Goal: Task Accomplishment & Management: Manage account settings

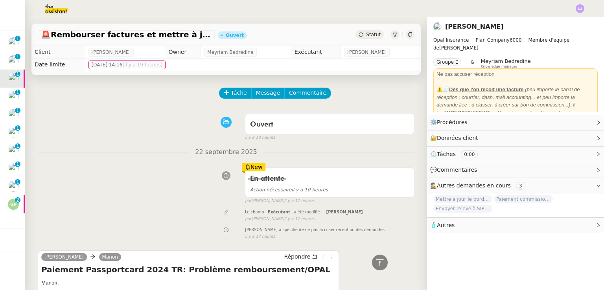
scroll to position [196, 0]
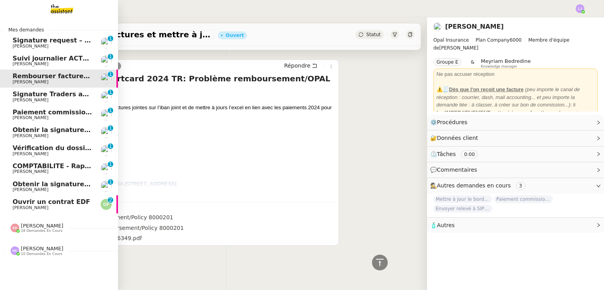
click at [75, 203] on span "Ouvrir un contrat EDF" at bounding box center [52, 201] width 79 height 7
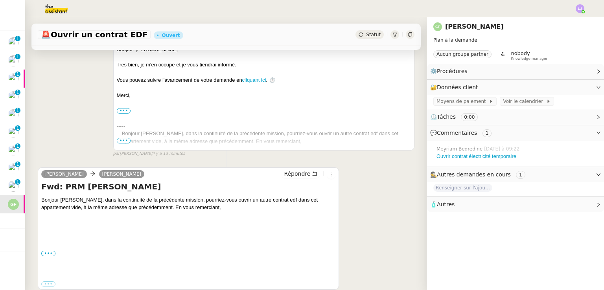
scroll to position [244, 0]
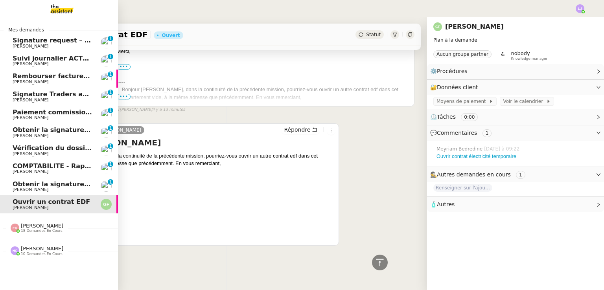
click at [48, 191] on span "[PERSON_NAME]" at bounding box center [52, 189] width 79 height 5
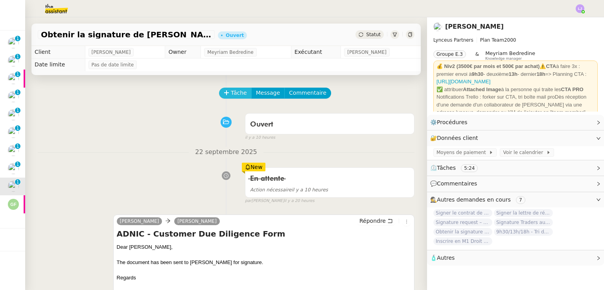
click at [233, 88] on button "Tâche" at bounding box center [235, 93] width 33 height 11
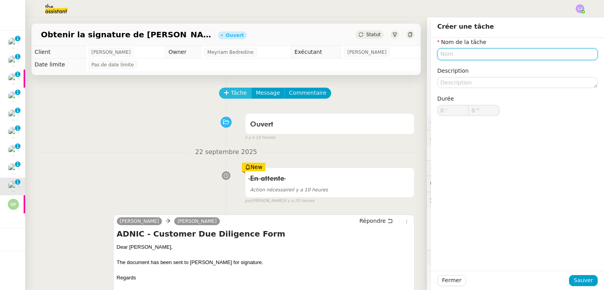
type input "S"
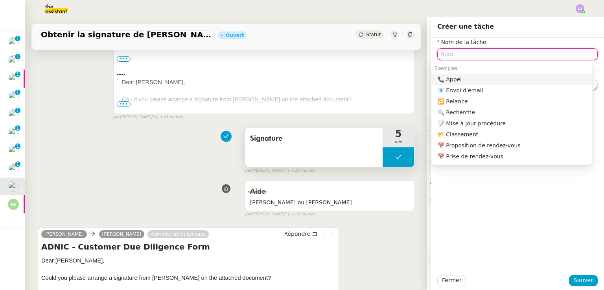
scroll to position [239, 0]
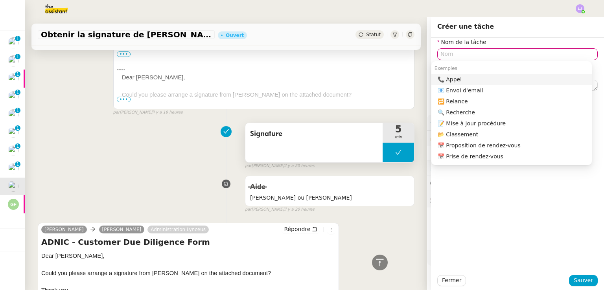
click at [384, 151] on button at bounding box center [397, 153] width 31 height 20
click at [384, 151] on div at bounding box center [390, 153] width 16 height 20
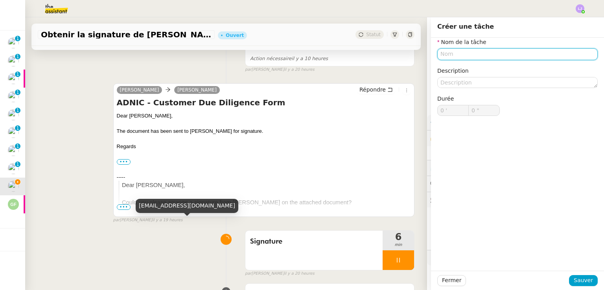
scroll to position [135, 0]
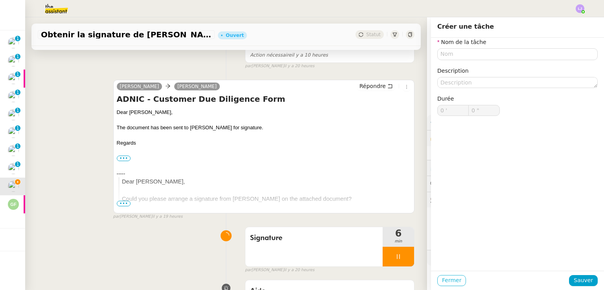
click at [450, 281] on span "Fermer" at bounding box center [451, 280] width 19 height 9
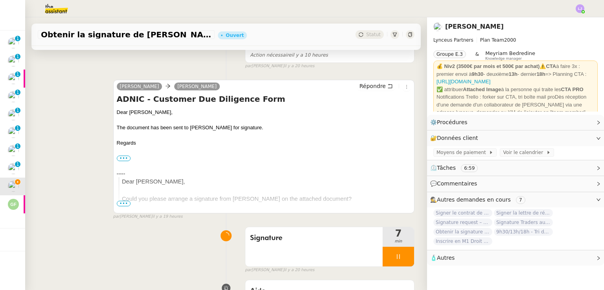
click at [371, 81] on div "[PERSON_NAME] Luckshna Chukun Répondre ADNIC - Customer Due Diligence Form Dear…" at bounding box center [263, 147] width 301 height 134
click at [373, 84] on span "Répondre" at bounding box center [372, 86] width 26 height 8
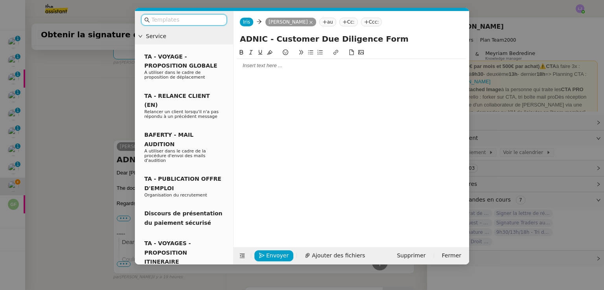
scroll to position [195, 0]
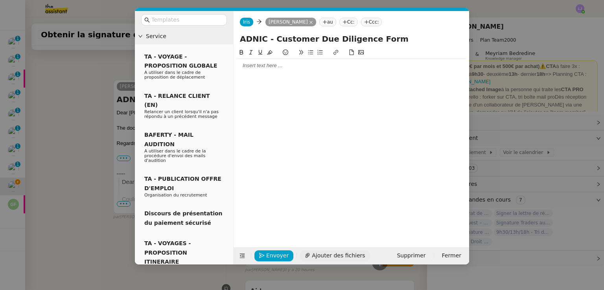
click at [316, 254] on span "Ajouter des fichiers" at bounding box center [338, 255] width 53 height 9
click at [269, 239] on link "ADNIC_-_CCD.pdf" at bounding box center [345, 242] width 213 height 9
click at [276, 71] on div at bounding box center [351, 65] width 229 height 13
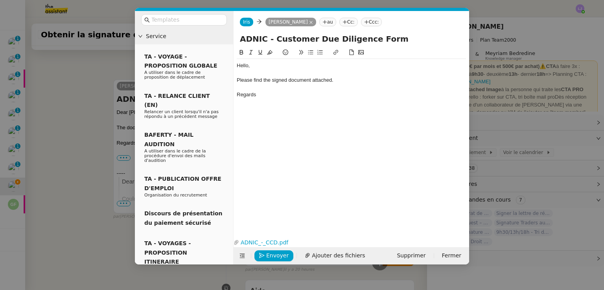
click at [349, 24] on nz-tag "Cc:" at bounding box center [348, 22] width 18 height 9
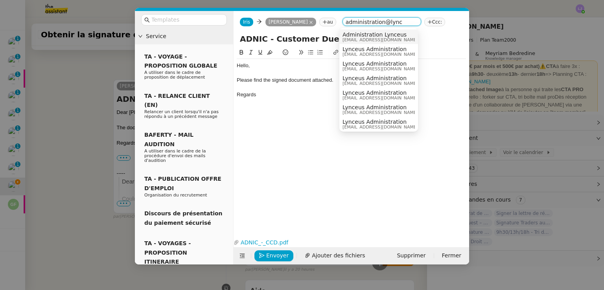
type input "administration@lync"
click at [362, 35] on span "Administration Lynceus" at bounding box center [379, 34] width 75 height 6
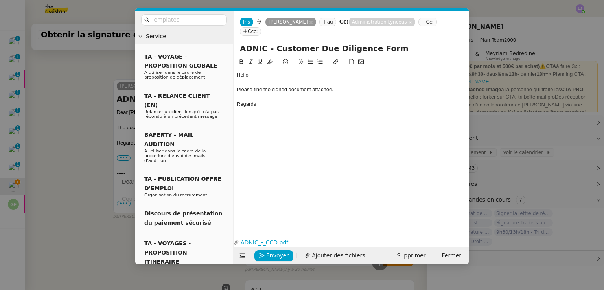
click at [289, 101] on div "Regards" at bounding box center [351, 104] width 229 height 7
click at [270, 255] on span "Envoyer" at bounding box center [277, 255] width 22 height 9
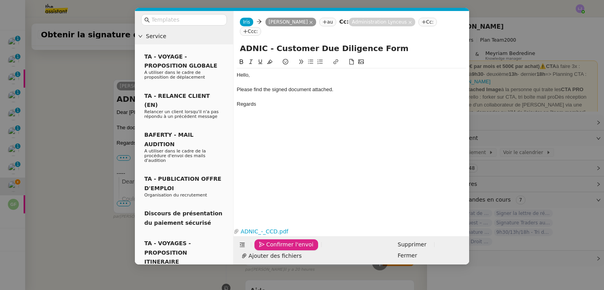
click at [270, 249] on span "Confirmer l'envoi" at bounding box center [289, 244] width 47 height 9
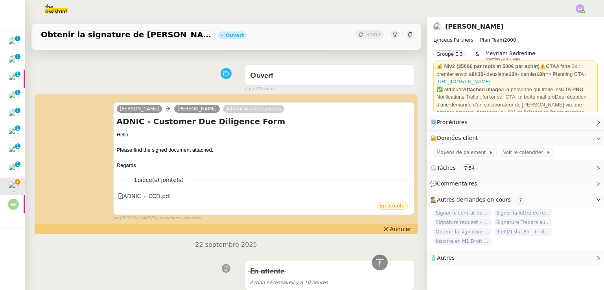
scroll to position [0, 0]
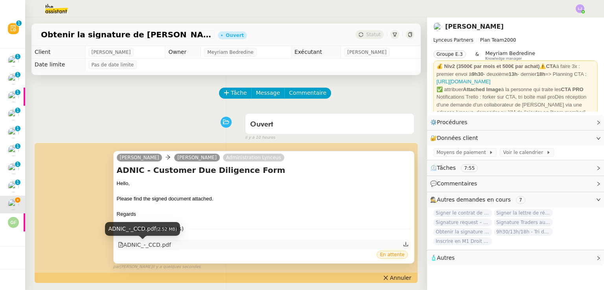
click at [160, 243] on div "ADNIC_-_CCD.pdf" at bounding box center [144, 245] width 53 height 9
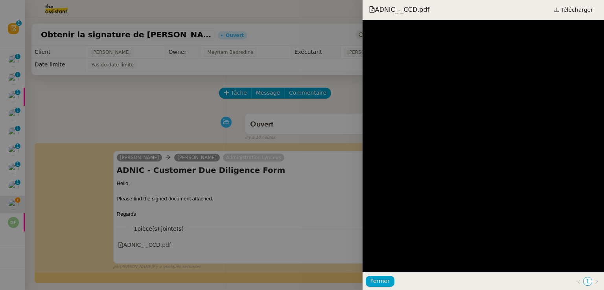
click at [196, 177] on div at bounding box center [302, 145] width 604 height 290
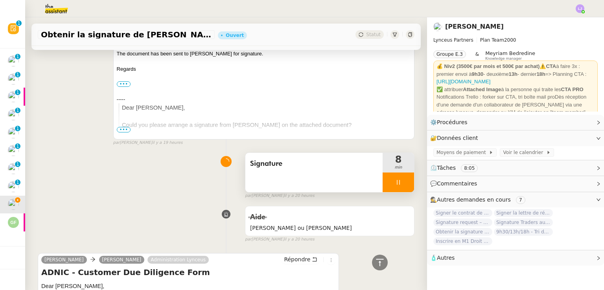
scroll to position [326, 0]
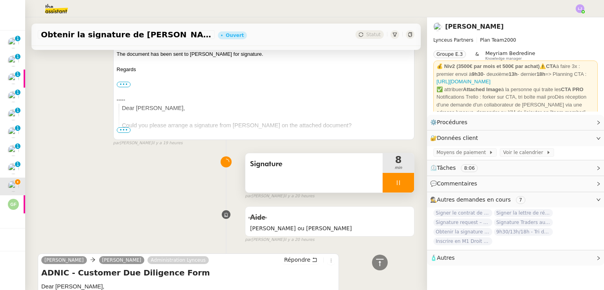
click at [394, 184] on div at bounding box center [397, 183] width 31 height 20
click at [398, 184] on button at bounding box center [406, 183] width 16 height 20
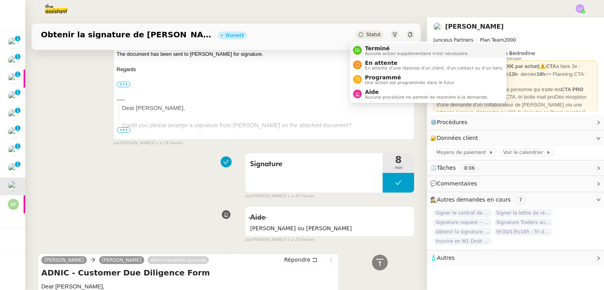
click at [378, 46] on span "Terminé" at bounding box center [417, 48] width 104 height 6
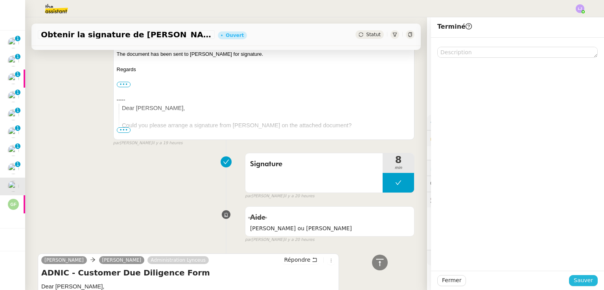
click at [585, 281] on span "Sauver" at bounding box center [582, 280] width 19 height 9
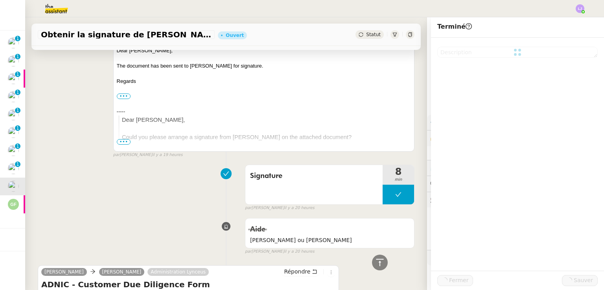
scroll to position [338, 0]
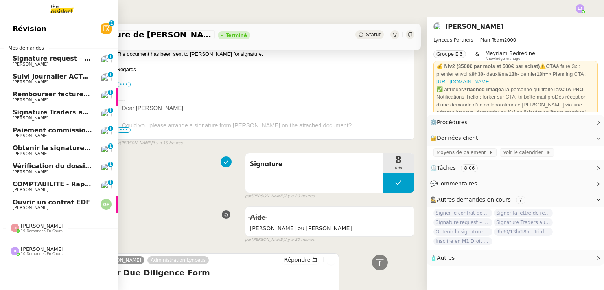
click at [8, 188] on link "COMPTABILITE - Rapprochement bancaire - [DATE] [PERSON_NAME] 0 1 2 3 4 5 6 7 8 9" at bounding box center [59, 187] width 118 height 18
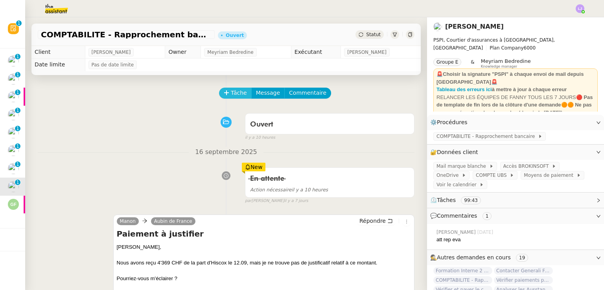
click at [231, 92] on span "Tâche" at bounding box center [239, 92] width 16 height 9
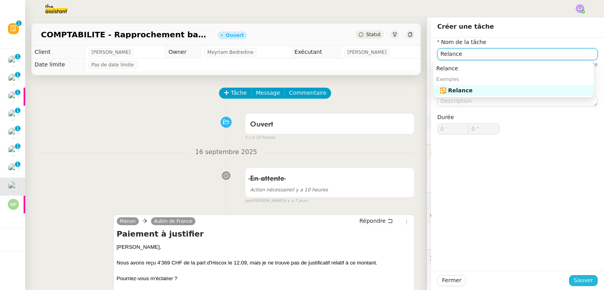
type input "Relance"
click at [579, 278] on span "Sauver" at bounding box center [582, 280] width 19 height 9
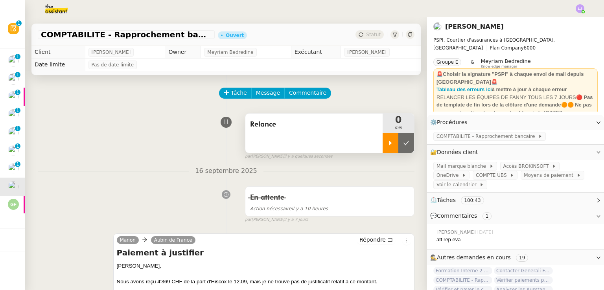
click at [387, 146] on icon at bounding box center [390, 143] width 6 height 6
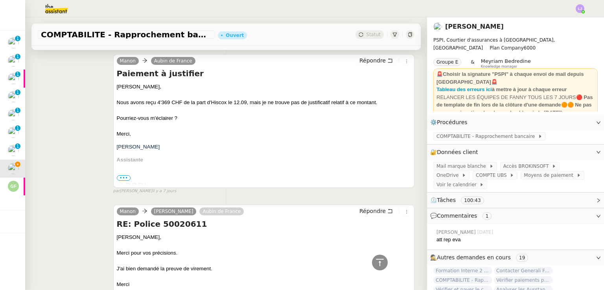
scroll to position [179, 0]
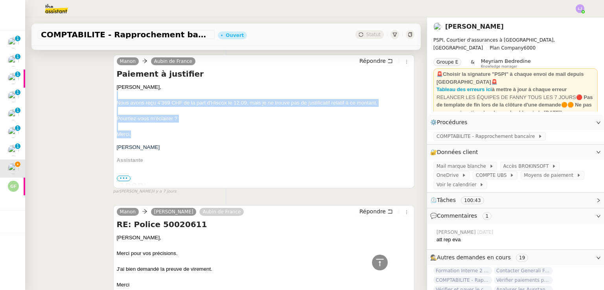
drag, startPoint x: 121, startPoint y: 95, endPoint x: 195, endPoint y: 134, distance: 83.2
click at [195, 134] on span "[PERSON_NAME], Nous avons reçu 4'369 CHF de la part d'Hiscox le 12.09, mais je …" at bounding box center [264, 221] width 294 height 277
copy span "Nous avons reçu 4'369 CHF de la part d'Hiscox le 12.09, mais je ne trouve pas d…"
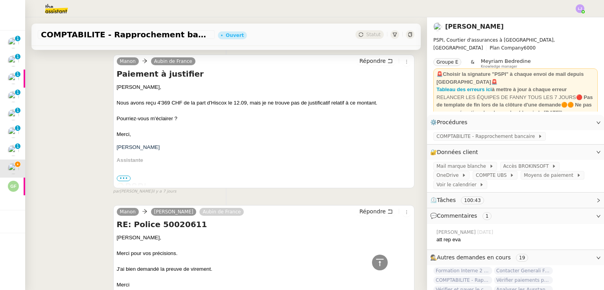
click at [368, 66] on div "Répondre" at bounding box center [383, 61] width 54 height 9
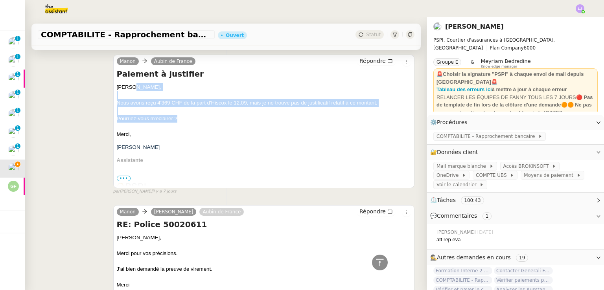
drag, startPoint x: 224, startPoint y: 85, endPoint x: 265, endPoint y: 120, distance: 54.1
click at [265, 120] on span "[PERSON_NAME], Nous avons reçu 4'369 CHF de la part d'Hiscox le 12.09, mais je …" at bounding box center [264, 221] width 294 height 277
copy span "Nous avons reçu 4'369 CHF de la part d'Hiscox le 12.09, mais je ne trouve pas d…"
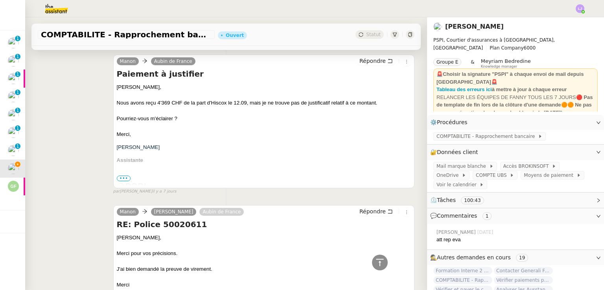
click at [365, 57] on div "[PERSON_NAME] de France Répondre Paiement à justifier [PERSON_NAME], Nous avons…" at bounding box center [263, 122] width 301 height 134
click at [369, 64] on span "Répondre" at bounding box center [372, 61] width 26 height 8
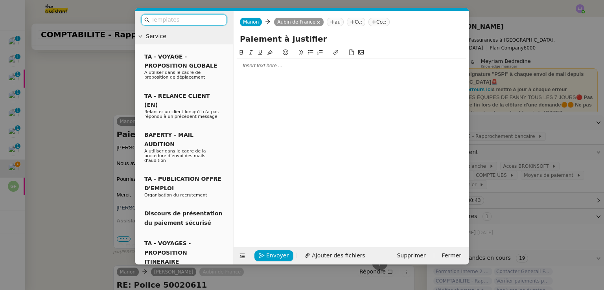
scroll to position [239, 0]
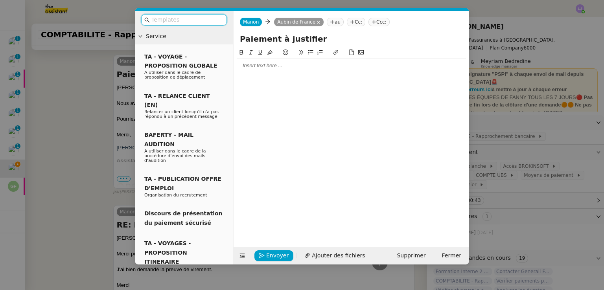
click at [203, 20] on input "text" at bounding box center [186, 19] width 71 height 9
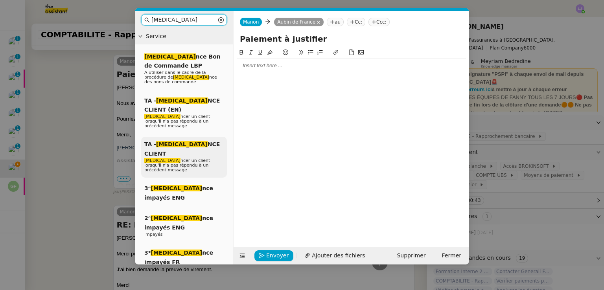
type input "[MEDICAL_DATA]"
click at [198, 141] on span "TA - [MEDICAL_DATA] NCE CLIENT" at bounding box center [181, 148] width 75 height 15
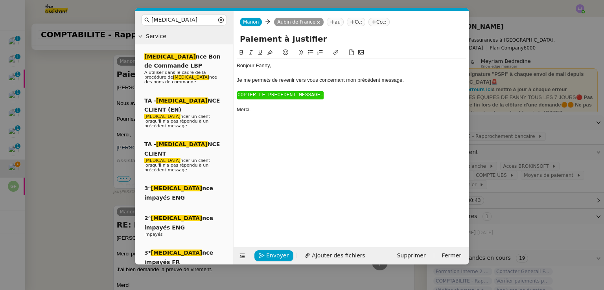
scroll to position [293, 0]
click at [284, 95] on span "COPIER LE PRECEDENT MESSAGE." at bounding box center [280, 95] width 86 height 6
paste div
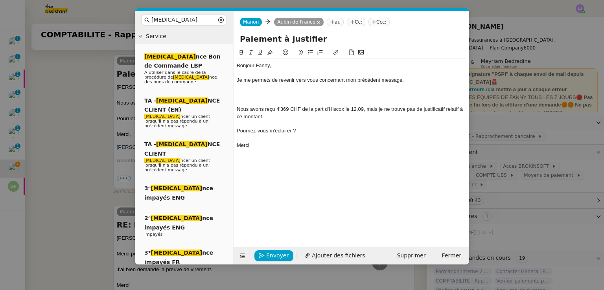
click at [284, 95] on div at bounding box center [351, 94] width 229 height 7
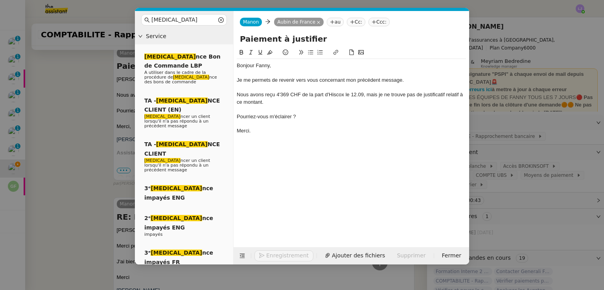
scroll to position [308, 0]
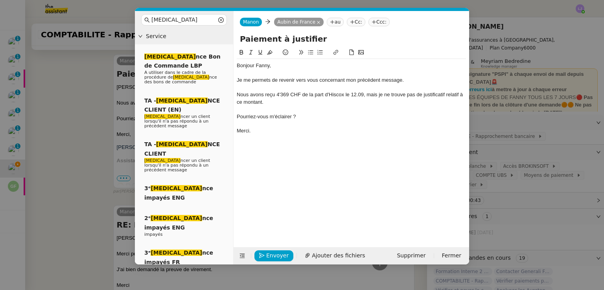
click at [265, 63] on div "Bonjour ﻿Fanny﻿," at bounding box center [351, 65] width 229 height 7
click at [277, 252] on span "Envoyer" at bounding box center [277, 255] width 22 height 9
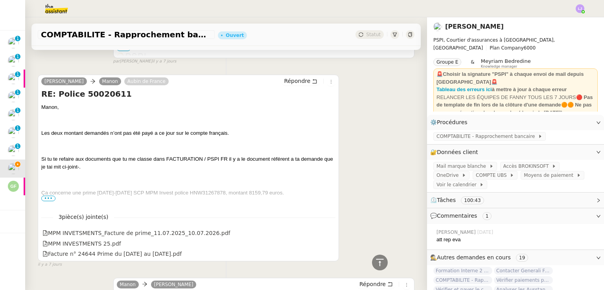
scroll to position [575, 0]
click at [45, 198] on span "•••" at bounding box center [48, 199] width 14 height 6
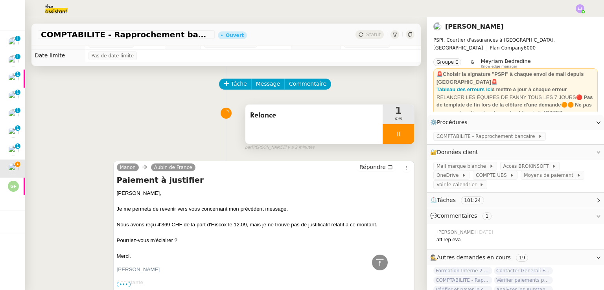
scroll to position [4, 0]
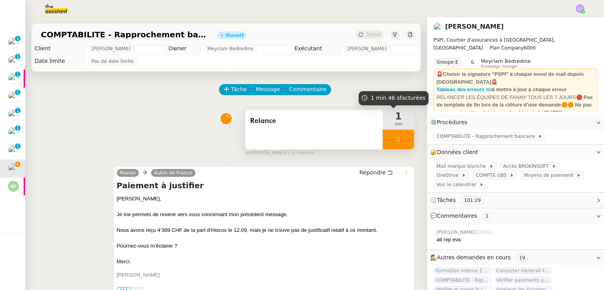
click at [400, 143] on div at bounding box center [397, 140] width 31 height 20
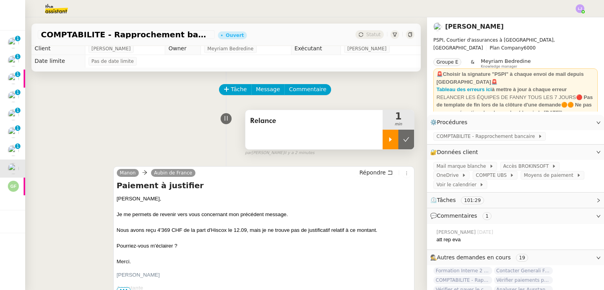
click at [400, 143] on button at bounding box center [406, 140] width 16 height 20
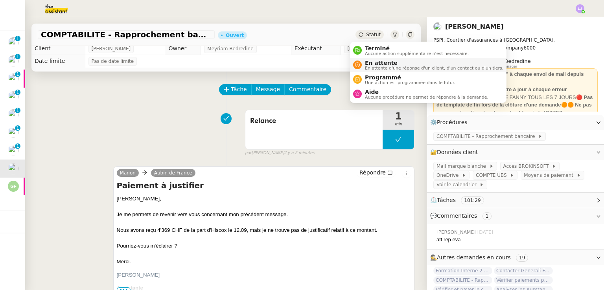
click at [379, 62] on span "En attente" at bounding box center [434, 63] width 138 height 6
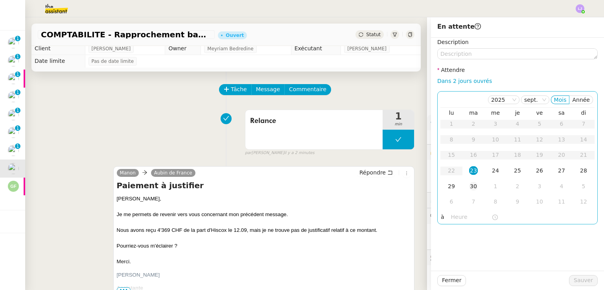
click at [469, 189] on div "30" at bounding box center [473, 186] width 9 height 9
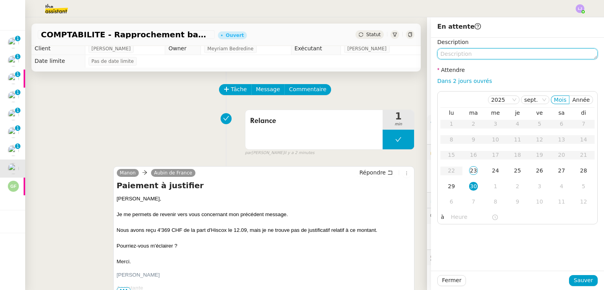
click at [458, 53] on textarea at bounding box center [517, 53] width 160 height 11
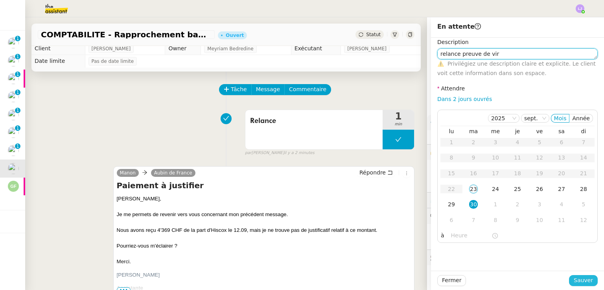
type textarea "relance preuve de vir"
click at [580, 279] on span "Sauver" at bounding box center [582, 280] width 19 height 9
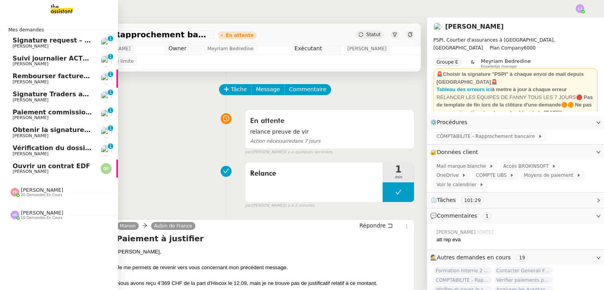
click at [13, 155] on span "[PERSON_NAME]" at bounding box center [31, 153] width 36 height 5
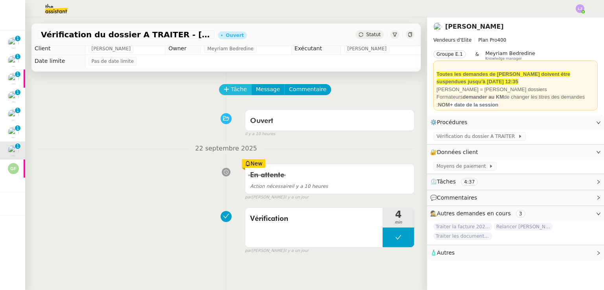
click at [231, 89] on span "Tâche" at bounding box center [239, 89] width 16 height 9
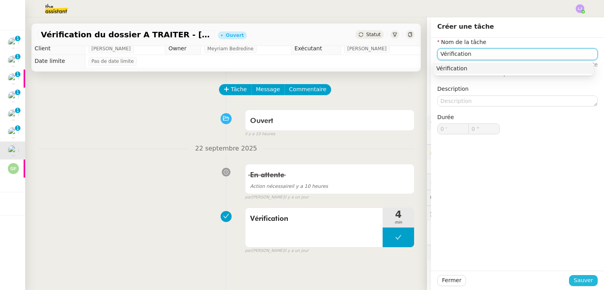
type input "Vérification"
click at [585, 282] on span "Sauver" at bounding box center [582, 280] width 19 height 9
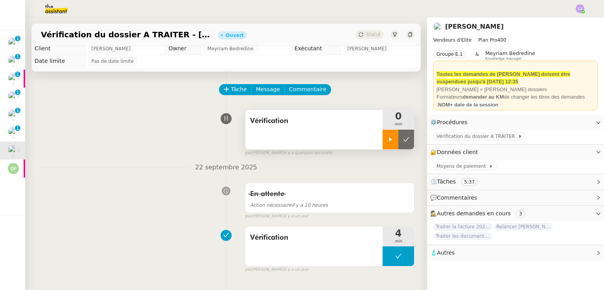
click at [387, 142] on icon at bounding box center [390, 139] width 6 height 6
click at [143, 195] on div "En attente Action nécessaire il y a 10 heures false par [PERSON_NAME] [DATE]" at bounding box center [226, 199] width 377 height 40
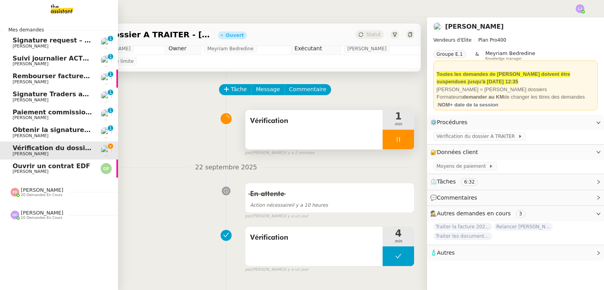
click at [66, 73] on span "Rembourser factures et mettre à jour Excel" at bounding box center [90, 75] width 154 height 7
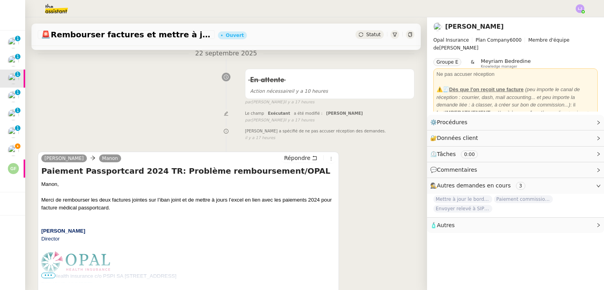
scroll to position [196, 0]
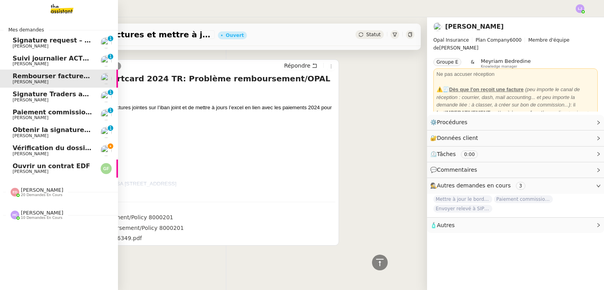
click at [47, 112] on span "Paiement commission [PERSON_NAME]" at bounding box center [82, 111] width 138 height 7
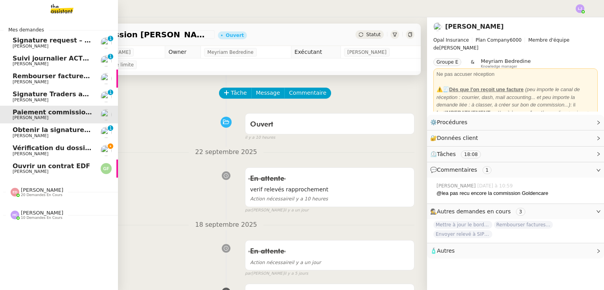
click at [34, 218] on span "10 demandes en cours" at bounding box center [42, 218] width 42 height 4
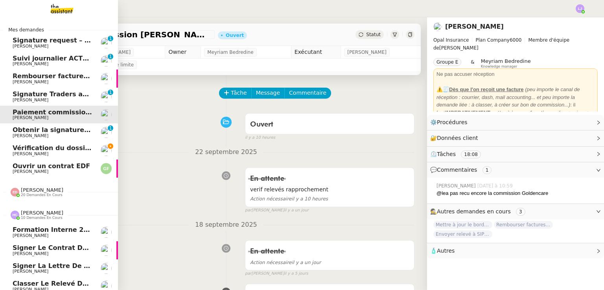
scroll to position [117, 0]
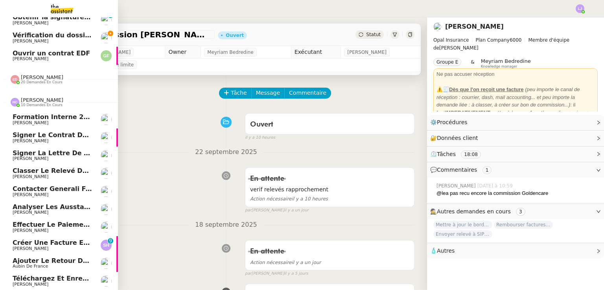
click at [46, 239] on span "Créer une facture en anglais immédiatement" at bounding box center [94, 242] width 162 height 7
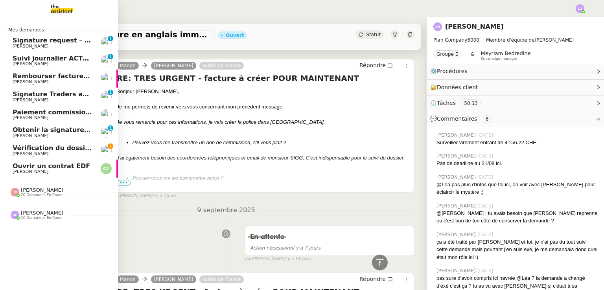
click at [94, 148] on link "Vérification du dossier A TRAITER - [DATE] [PERSON_NAME]" at bounding box center [59, 150] width 118 height 18
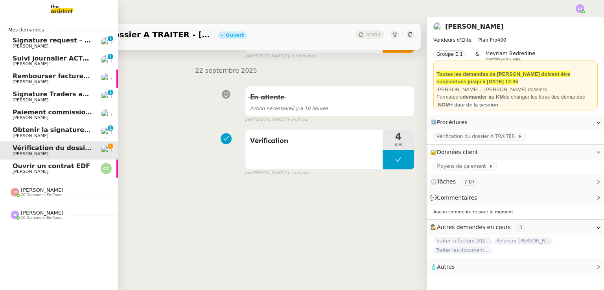
scroll to position [105, 0]
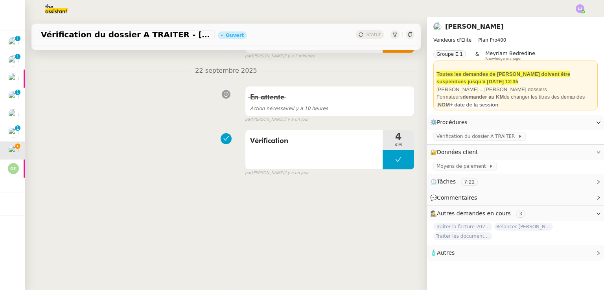
click at [299, 238] on div "Tâche Message Commentaire Veuillez patienter une erreur s'est produite 👌👌👌 mess…" at bounding box center [226, 120] width 402 height 290
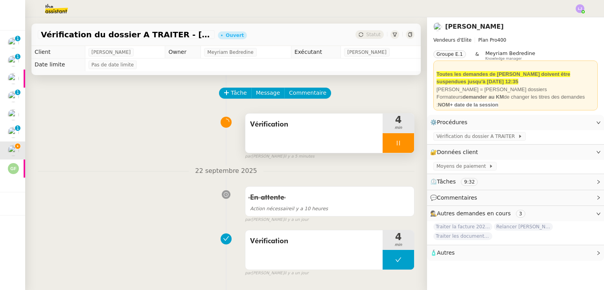
click at [399, 147] on div at bounding box center [397, 143] width 31 height 20
click at [403, 146] on icon at bounding box center [406, 143] width 6 height 6
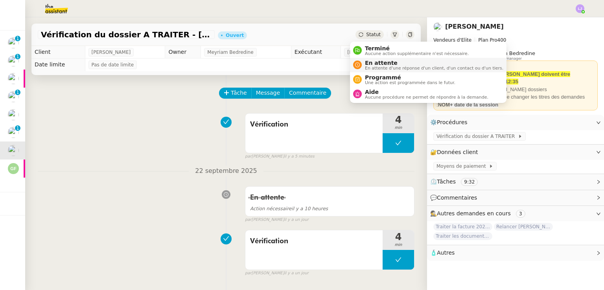
click at [382, 61] on span "En attente" at bounding box center [434, 63] width 138 height 6
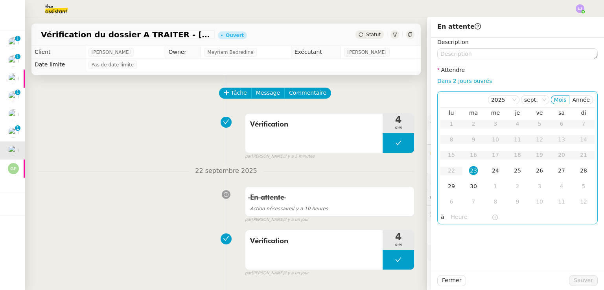
click at [492, 171] on div "24" at bounding box center [495, 170] width 9 height 9
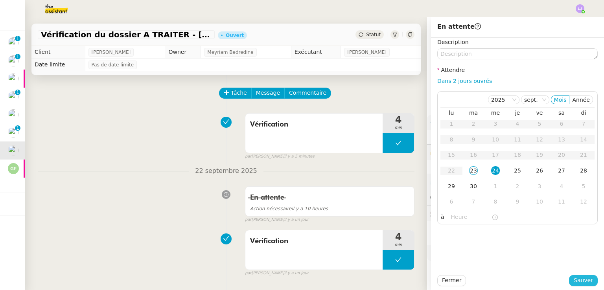
click at [575, 275] on button "Sauver" at bounding box center [583, 280] width 29 height 11
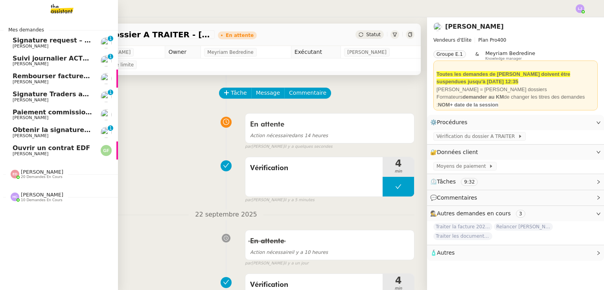
click at [20, 130] on span "Obtenir la signature de [PERSON_NAME]" at bounding box center [84, 129] width 143 height 7
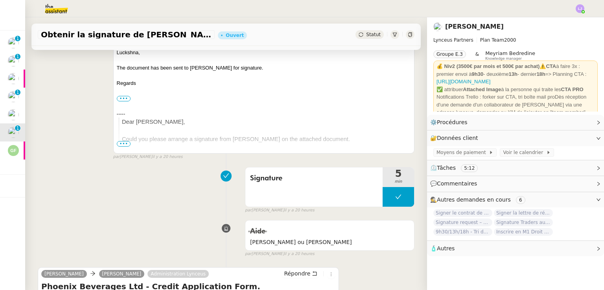
scroll to position [203, 0]
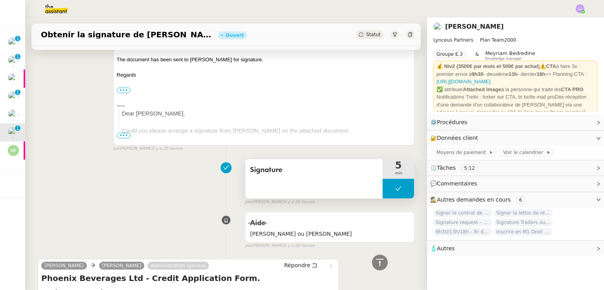
click at [395, 192] on icon at bounding box center [398, 189] width 6 height 6
click at [389, 188] on icon at bounding box center [390, 188] width 3 height 4
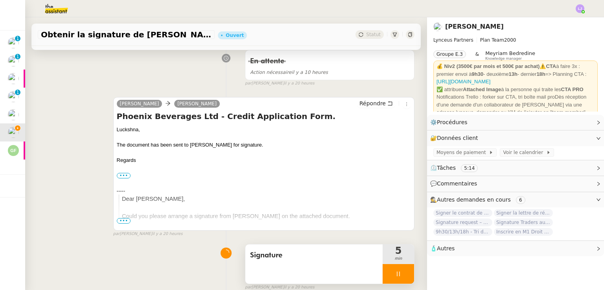
scroll to position [117, 0]
click at [377, 105] on span "Répondre" at bounding box center [372, 104] width 26 height 8
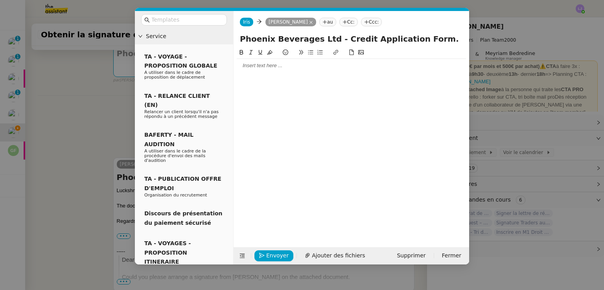
click at [93, 166] on nz-modal-container "Service TA - VOYAGE - PROPOSITION GLOBALE A utiliser dans le cadre de propositi…" at bounding box center [302, 145] width 604 height 290
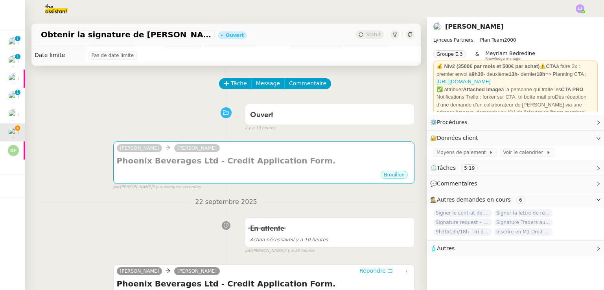
scroll to position [0, 0]
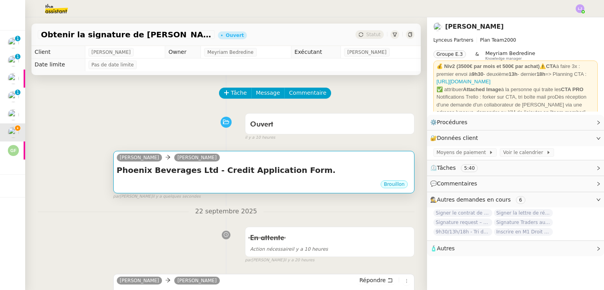
click at [233, 184] on div "Brouillon" at bounding box center [264, 186] width 294 height 12
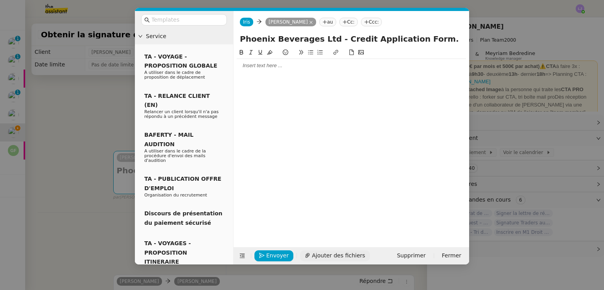
click at [315, 250] on button "Ajouter des fichiers" at bounding box center [335, 255] width 70 height 11
click at [269, 70] on div at bounding box center [351, 65] width 229 height 13
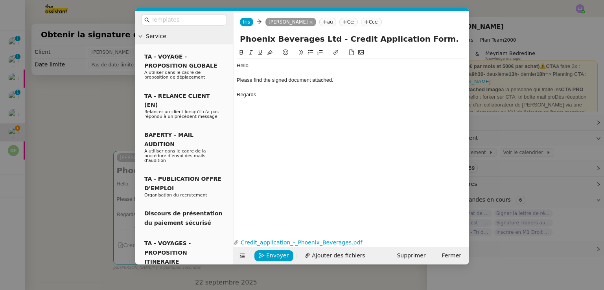
click at [347, 23] on nz-tag "Cc:" at bounding box center [348, 22] width 18 height 9
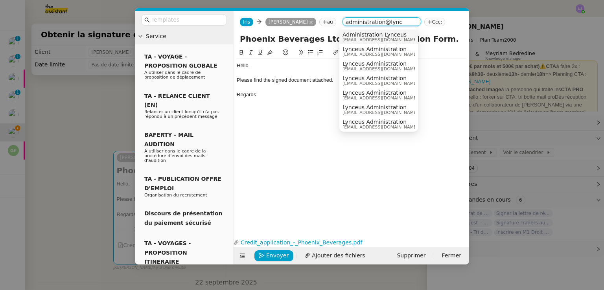
type input "administration@lync"
click at [398, 35] on span "Administration Lynceus" at bounding box center [379, 34] width 75 height 6
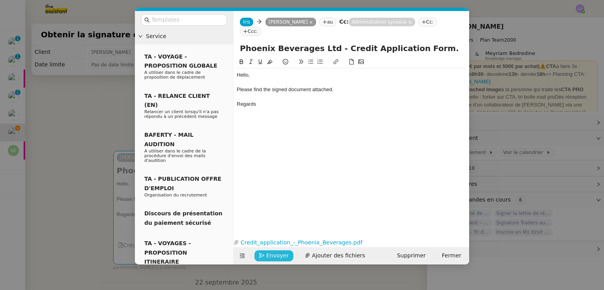
click at [268, 252] on span "Envoyer" at bounding box center [277, 255] width 22 height 9
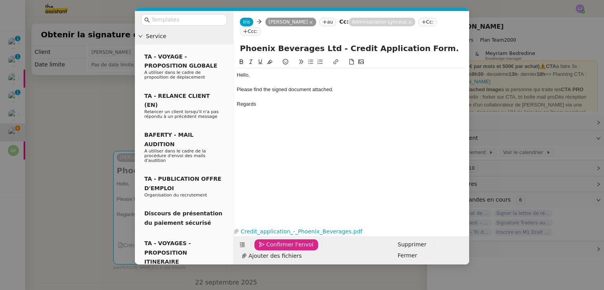
click at [268, 249] on span "Confirmer l'envoi" at bounding box center [289, 244] width 47 height 9
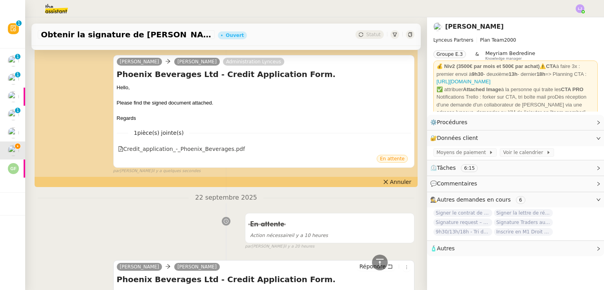
scroll to position [47, 0]
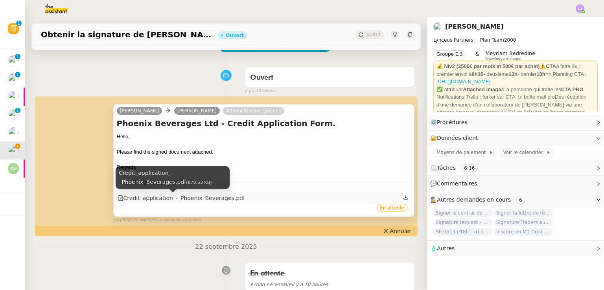
click at [219, 199] on div "Credit_application_-_Phoenix_Beverages.pdf" at bounding box center [181, 198] width 127 height 9
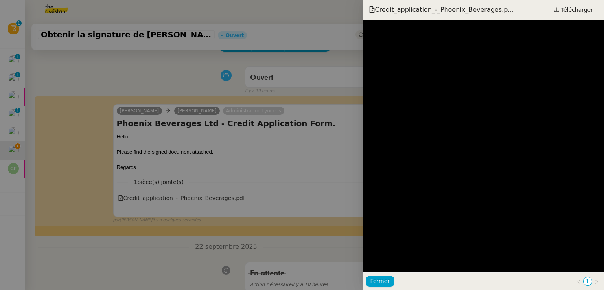
click at [345, 191] on div at bounding box center [302, 145] width 604 height 290
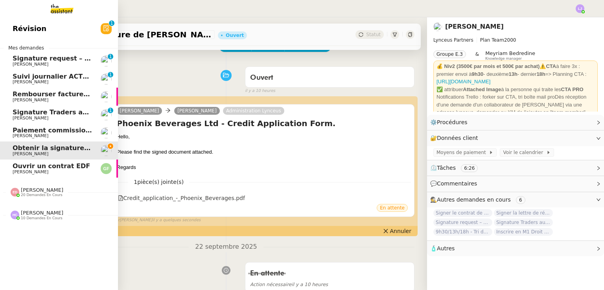
click at [17, 115] on span "Signature Traders autorisés" at bounding box center [62, 111] width 99 height 7
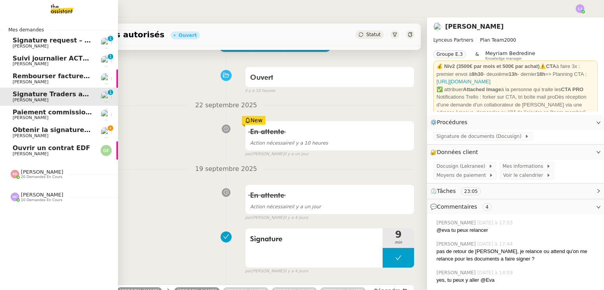
click at [52, 138] on span "[PERSON_NAME]" at bounding box center [52, 136] width 79 height 5
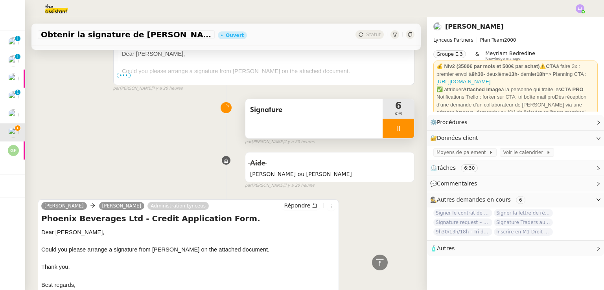
scroll to position [411, 0]
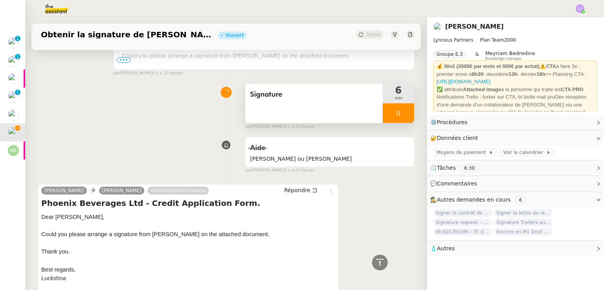
click at [399, 114] on div at bounding box center [397, 113] width 31 height 20
click at [403, 114] on icon at bounding box center [406, 113] width 6 height 6
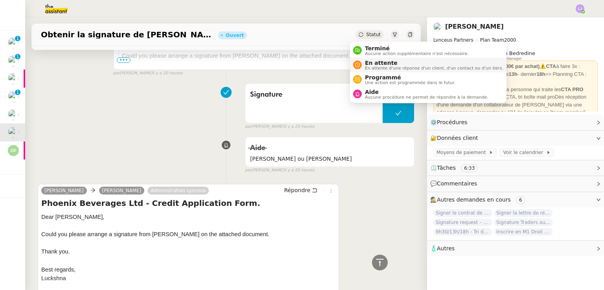
click at [386, 58] on li "En attente En attente d'une réponse d'un client, d'un contact ou d'un tiers." at bounding box center [428, 65] width 156 height 15
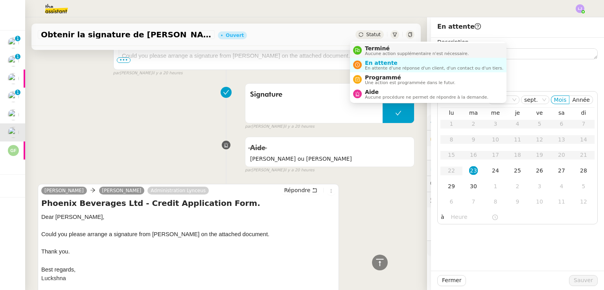
click at [381, 48] on span "Terminé" at bounding box center [417, 48] width 104 height 6
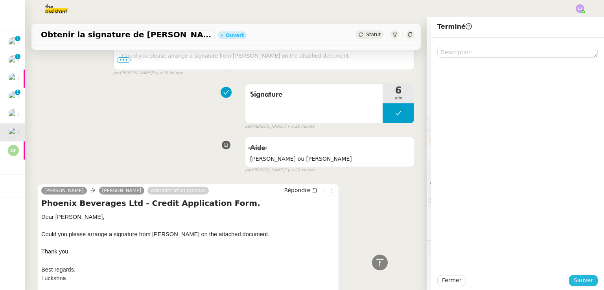
click at [582, 282] on span "Sauver" at bounding box center [582, 280] width 19 height 9
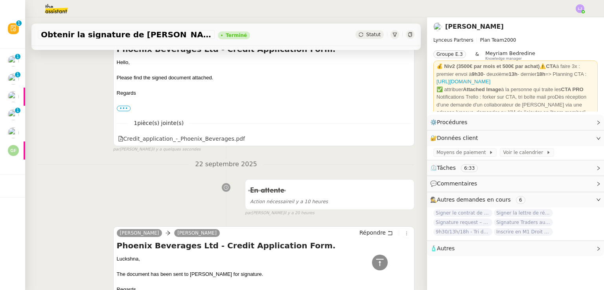
scroll to position [86, 0]
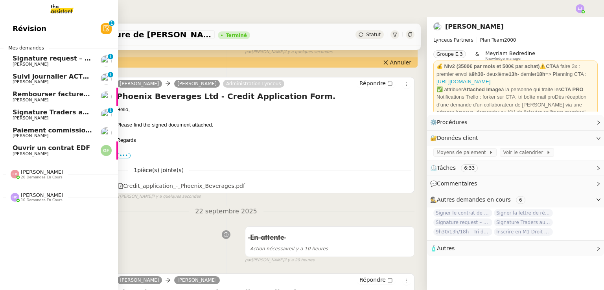
click at [55, 112] on span "Signature Traders autorisés" at bounding box center [62, 111] width 99 height 7
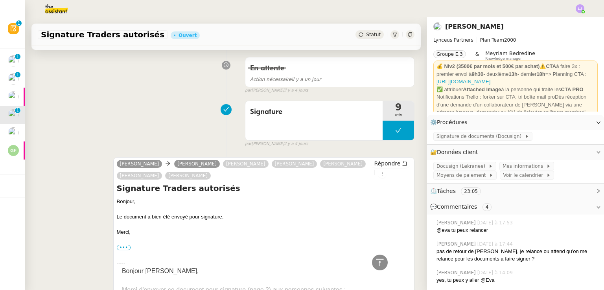
scroll to position [175, 0]
click at [386, 129] on button at bounding box center [397, 130] width 31 height 20
click at [386, 129] on div at bounding box center [390, 130] width 16 height 20
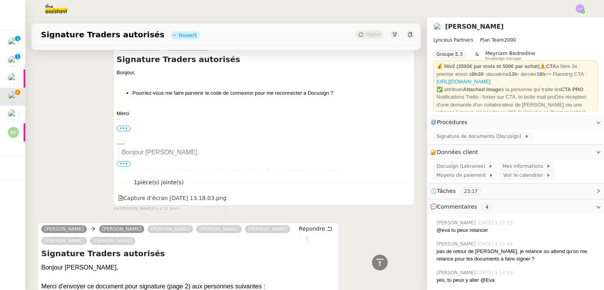
scroll to position [2456, 0]
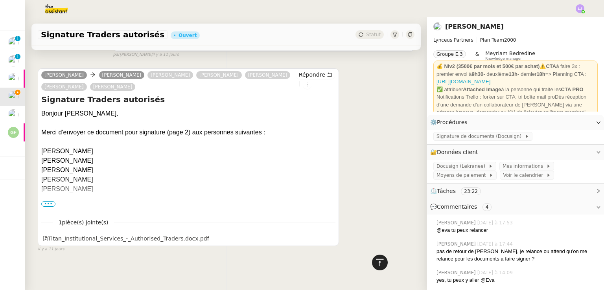
click at [372, 260] on div at bounding box center [380, 263] width 16 height 16
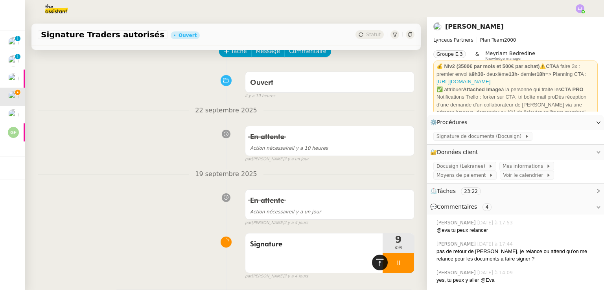
scroll to position [0, 0]
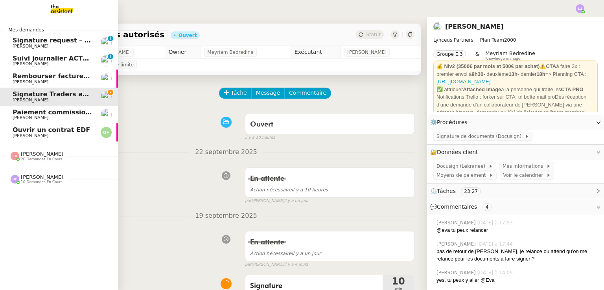
click at [80, 38] on span "Signature request – BBVA KYC form - LYNCEUS PARTNERS EUROPE" at bounding box center [129, 40] width 233 height 7
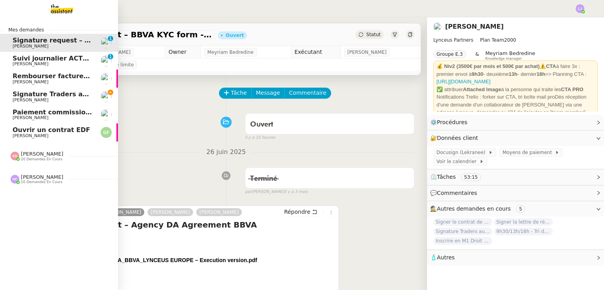
click at [45, 99] on span "[PERSON_NAME]" at bounding box center [52, 100] width 79 height 5
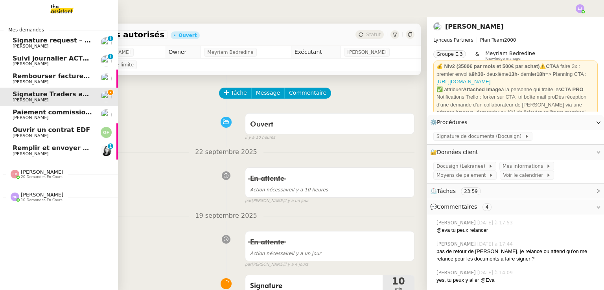
click at [28, 158] on link "Remplir et envoyer NDA pour signature [PERSON_NAME] 0 1 2 3 4 5 6 7 8 9" at bounding box center [59, 150] width 118 height 18
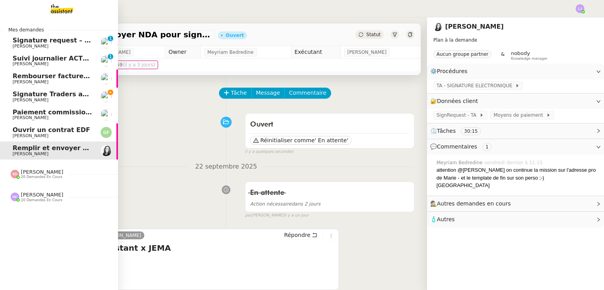
click at [26, 98] on span "[PERSON_NAME]" at bounding box center [31, 99] width 36 height 5
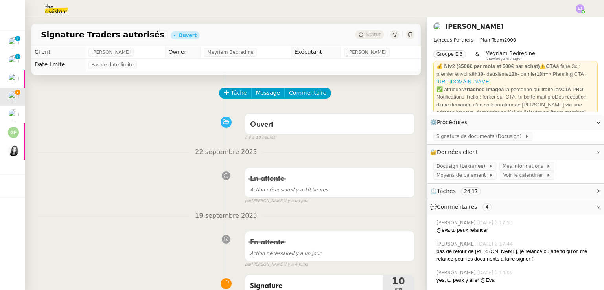
scroll to position [144, 0]
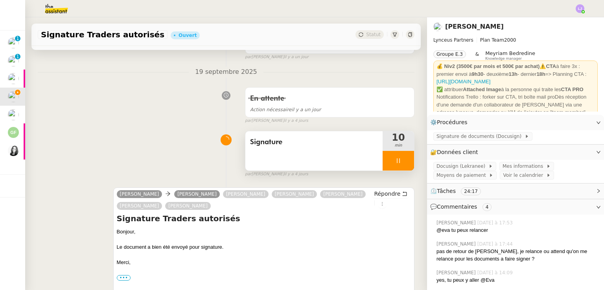
click at [403, 161] on div at bounding box center [397, 161] width 31 height 20
click at [403, 161] on button at bounding box center [406, 161] width 16 height 20
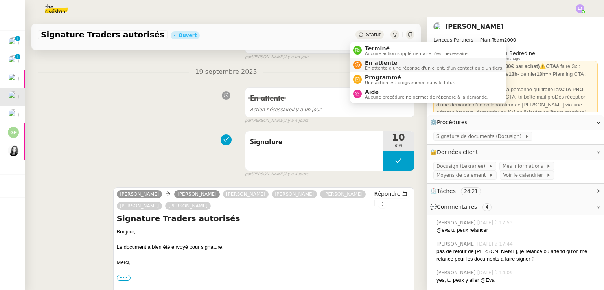
click at [375, 64] on span "En attente" at bounding box center [434, 63] width 138 height 6
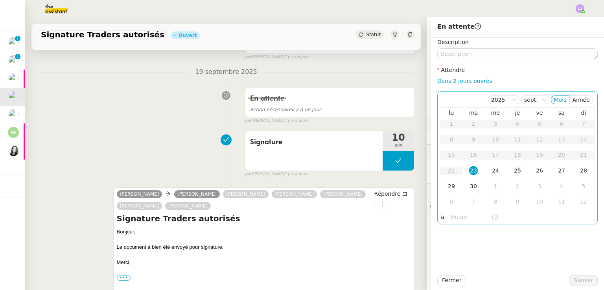
click at [513, 172] on div "25" at bounding box center [517, 170] width 9 height 9
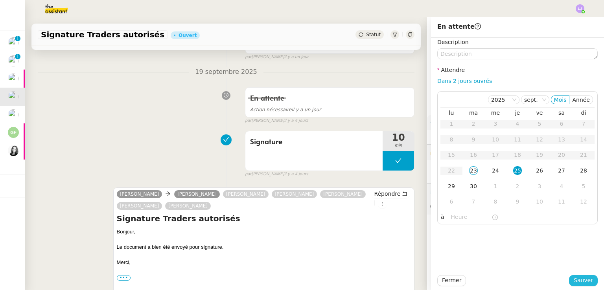
click at [581, 286] on button "Sauver" at bounding box center [583, 280] width 29 height 11
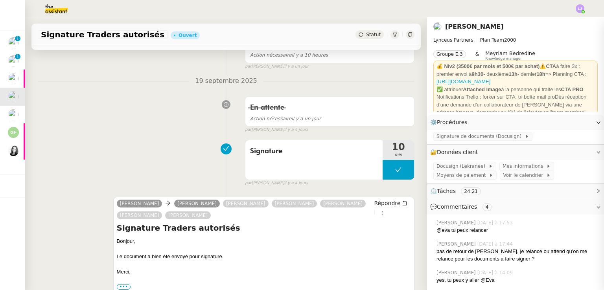
scroll to position [153, 0]
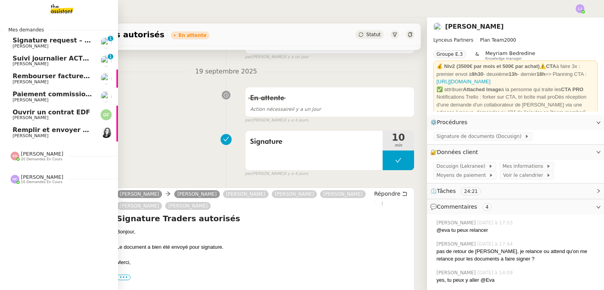
click at [39, 39] on span "Signature request – BBVA KYC form - LYNCEUS PARTNERS EUROPE" at bounding box center [129, 40] width 233 height 7
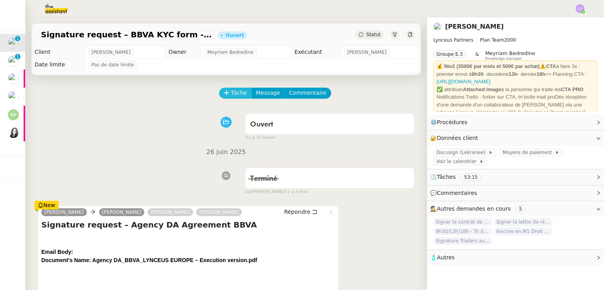
click at [236, 93] on span "Tâche" at bounding box center [239, 92] width 16 height 9
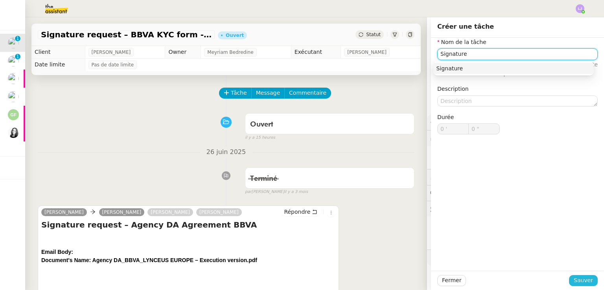
type input "Signature"
click at [578, 281] on span "Sauver" at bounding box center [582, 280] width 19 height 9
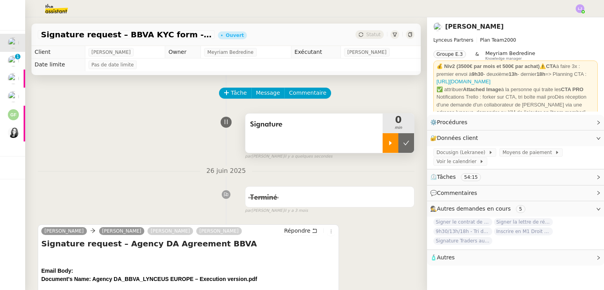
click at [382, 148] on div at bounding box center [390, 143] width 16 height 20
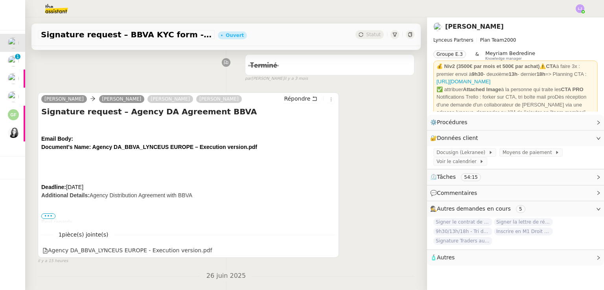
scroll to position [144, 0]
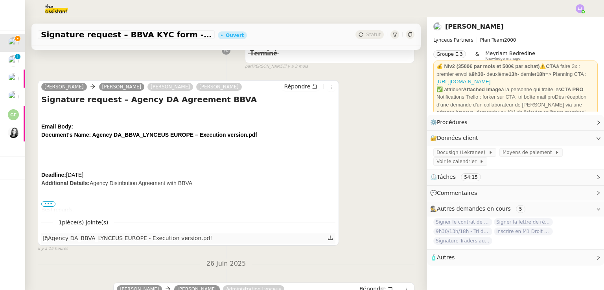
click at [327, 243] on link at bounding box center [330, 237] width 6 height 9
click at [46, 209] on span "Best regards," at bounding box center [57, 210] width 33 height 6
click at [44, 202] on span "•••" at bounding box center [48, 204] width 14 height 6
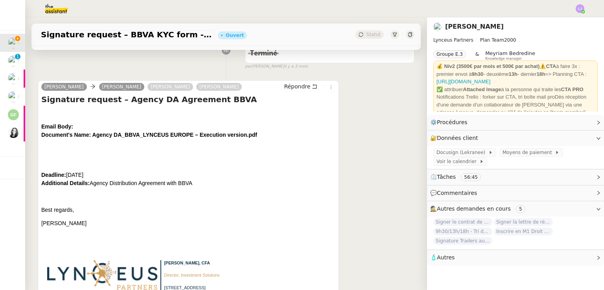
scroll to position [0, 0]
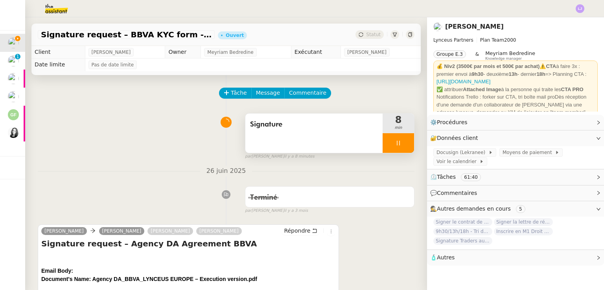
click at [396, 148] on div at bounding box center [397, 143] width 31 height 20
click at [398, 148] on button at bounding box center [406, 143] width 16 height 20
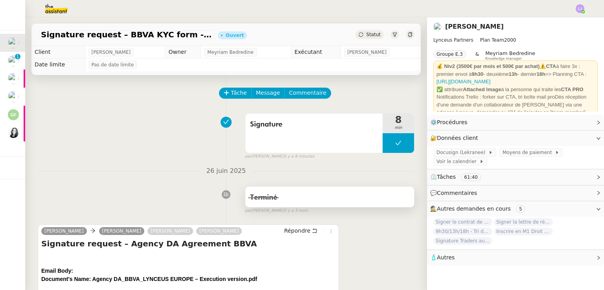
scroll to position [7, 0]
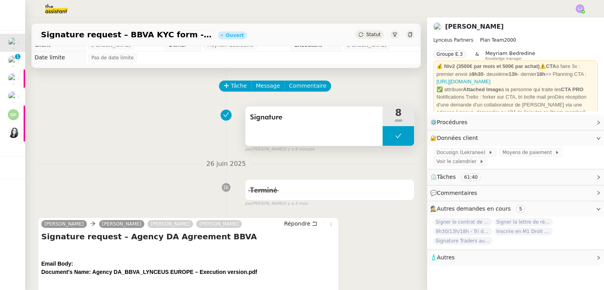
click at [395, 138] on icon at bounding box center [398, 136] width 6 height 6
click at [389, 136] on icon at bounding box center [390, 136] width 3 height 4
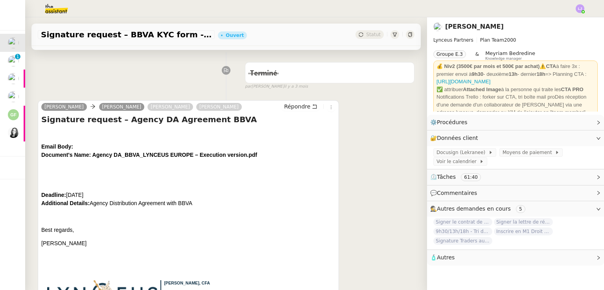
scroll to position [124, 0]
click at [298, 109] on span "Répondre" at bounding box center [297, 107] width 26 height 8
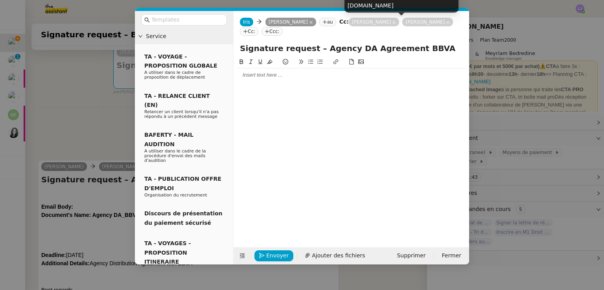
click at [396, 22] on icon at bounding box center [394, 22] width 4 height 4
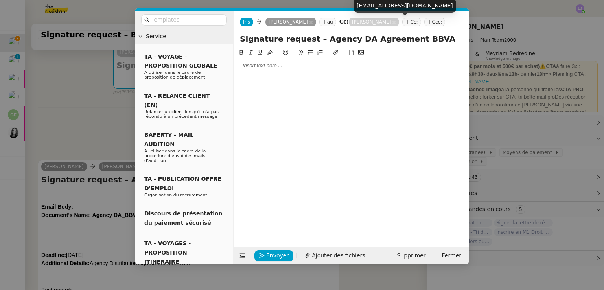
click at [396, 22] on icon at bounding box center [394, 22] width 4 height 4
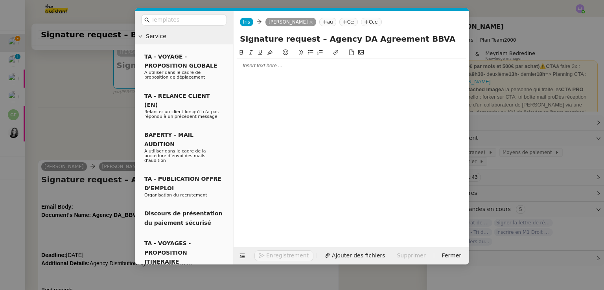
click at [292, 72] on div at bounding box center [351, 65] width 229 height 13
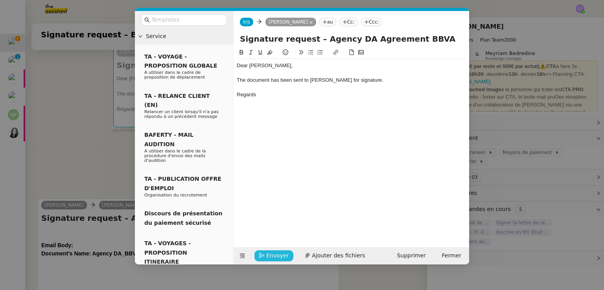
click at [283, 256] on span "Envoyer" at bounding box center [277, 255] width 22 height 9
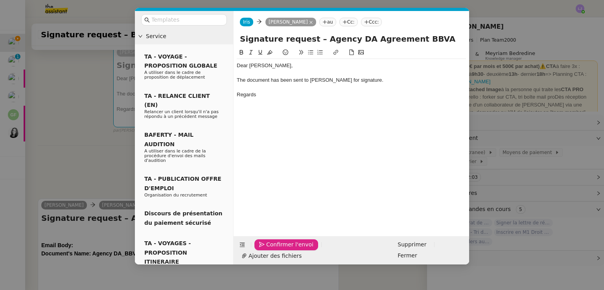
click at [283, 249] on span "Confirmer l'envoi" at bounding box center [289, 244] width 47 height 9
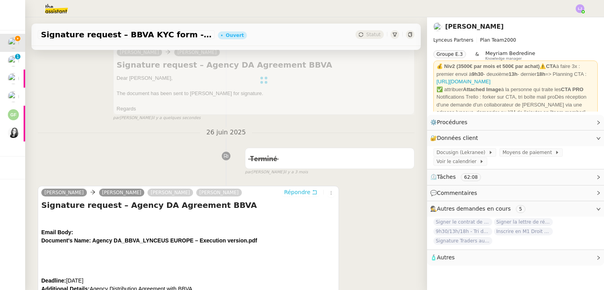
scroll to position [0, 0]
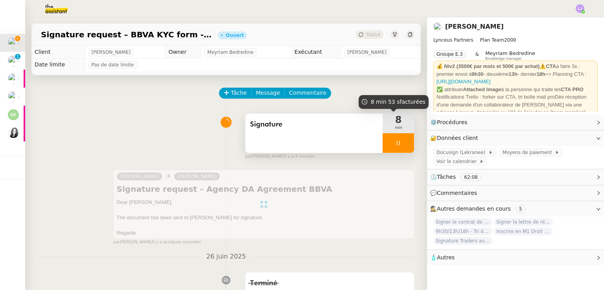
click at [396, 143] on div at bounding box center [397, 143] width 31 height 20
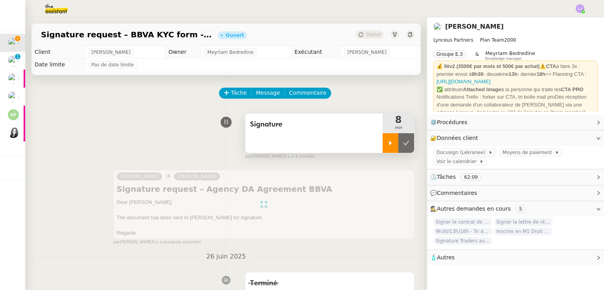
click at [403, 143] on icon at bounding box center [406, 143] width 6 height 6
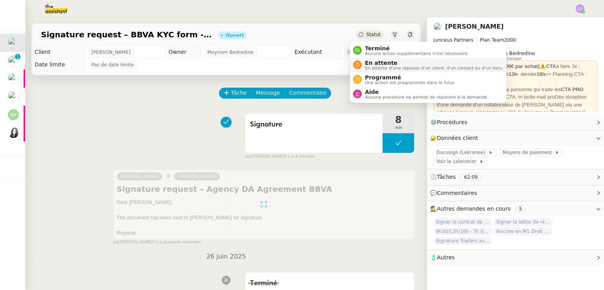
click at [380, 62] on span "En attente" at bounding box center [434, 63] width 138 height 6
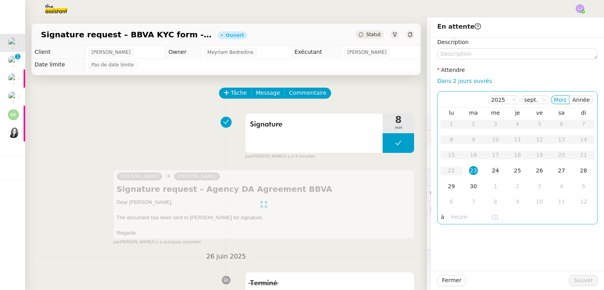
click at [492, 174] on div "24" at bounding box center [495, 170] width 9 height 9
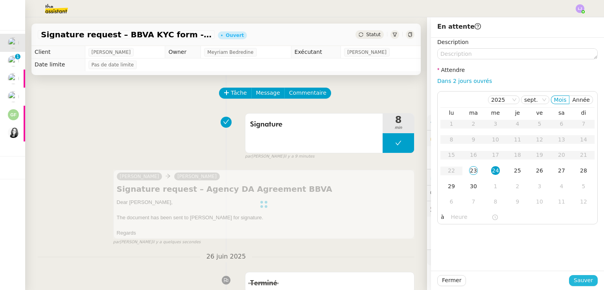
click at [579, 279] on span "Sauver" at bounding box center [582, 280] width 19 height 9
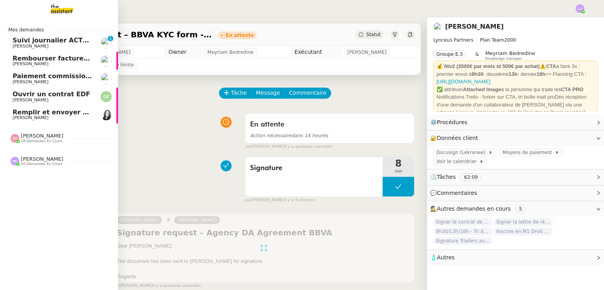
click at [17, 46] on span "[PERSON_NAME]" at bounding box center [31, 46] width 36 height 5
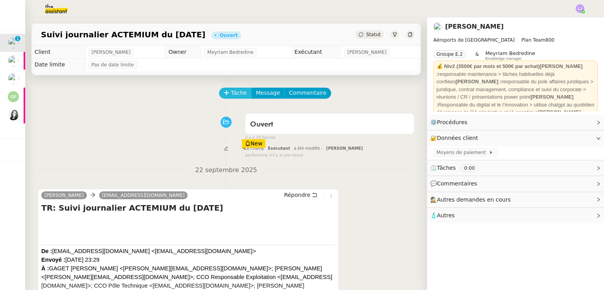
click at [238, 94] on span "Tâche" at bounding box center [239, 92] width 16 height 9
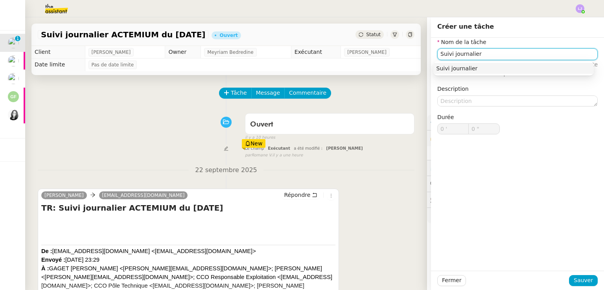
type input "Suivi journalier"
click at [594, 283] on div "Fermer Sauver" at bounding box center [517, 280] width 173 height 19
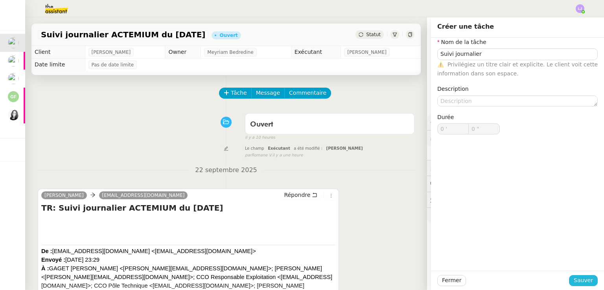
click at [583, 282] on span "Sauver" at bounding box center [582, 280] width 19 height 9
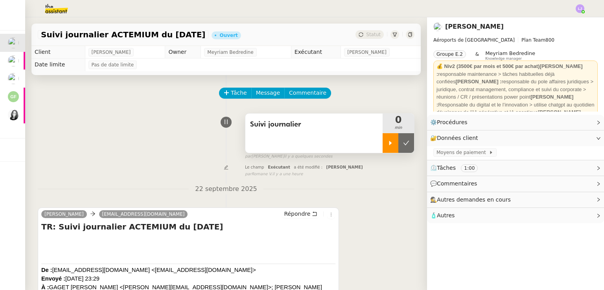
click at [387, 144] on icon at bounding box center [390, 143] width 6 height 6
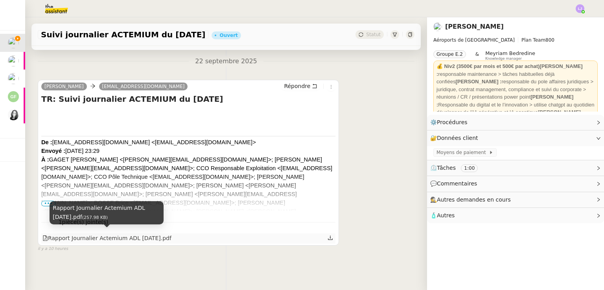
click at [170, 234] on div "Rapport Journalier Actemium ADL [DATE].pdf" at bounding box center [106, 238] width 129 height 9
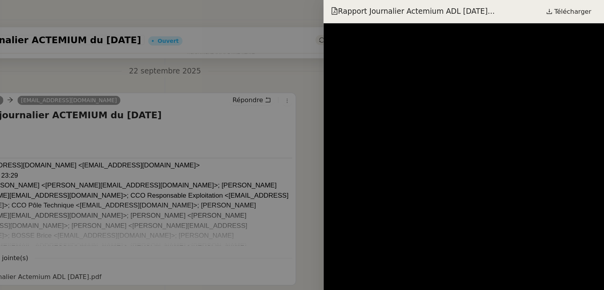
click at [204, 150] on div at bounding box center [302, 145] width 604 height 290
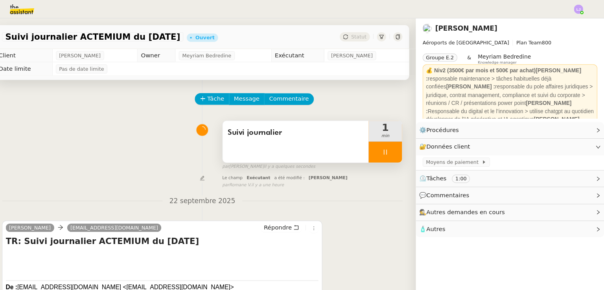
scroll to position [0, 0]
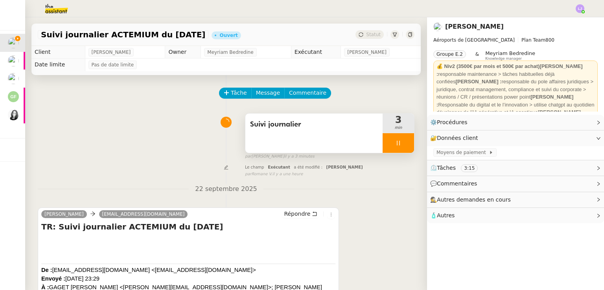
click at [397, 146] on div at bounding box center [397, 143] width 31 height 20
click at [403, 146] on icon at bounding box center [406, 143] width 6 height 6
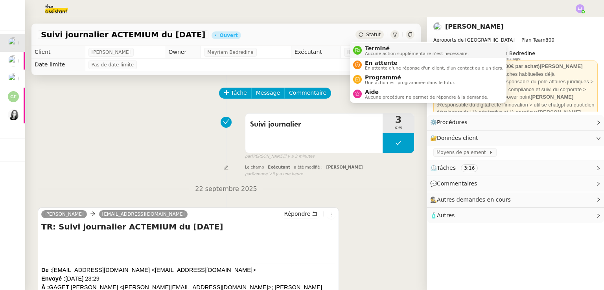
click at [373, 48] on span "Terminé" at bounding box center [417, 48] width 104 height 6
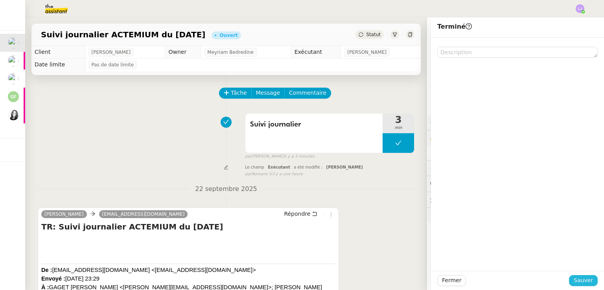
click at [591, 279] on button "Sauver" at bounding box center [583, 280] width 29 height 11
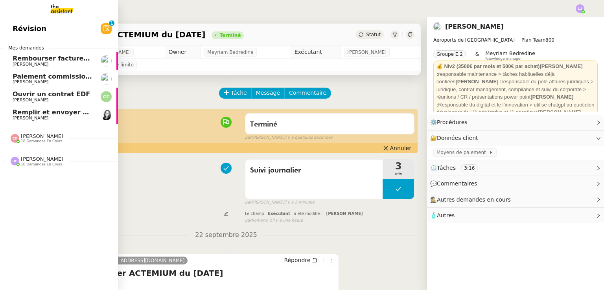
click at [72, 117] on span "[PERSON_NAME]" at bounding box center [52, 118] width 79 height 5
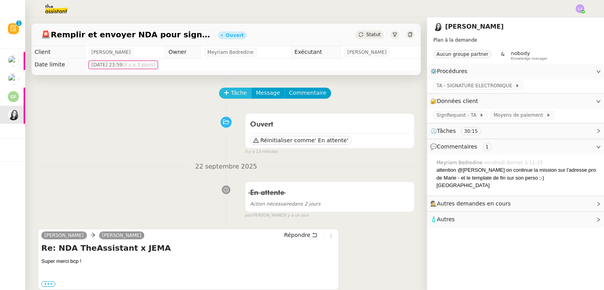
click at [231, 90] on span "Tâche" at bounding box center [239, 92] width 16 height 9
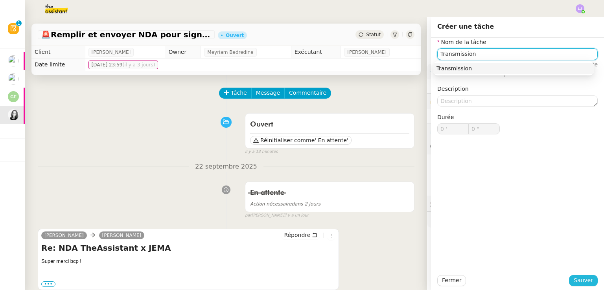
type input "Transmission"
click at [584, 281] on span "Sauver" at bounding box center [582, 280] width 19 height 9
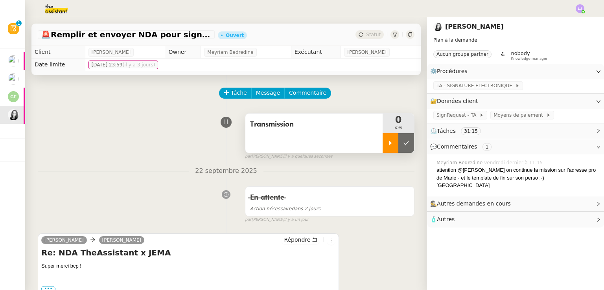
click at [382, 146] on div at bounding box center [390, 143] width 16 height 20
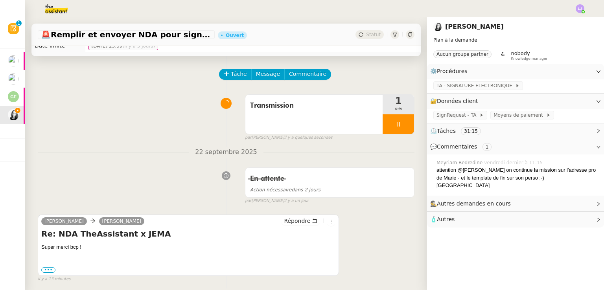
scroll to position [20, 0]
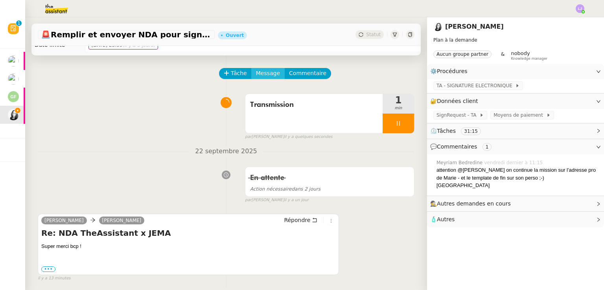
click at [264, 74] on span "Message" at bounding box center [268, 73] width 24 height 9
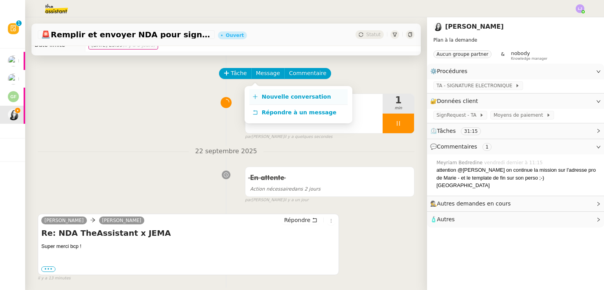
click at [286, 97] on span "Nouvelle conversation" at bounding box center [296, 97] width 69 height 6
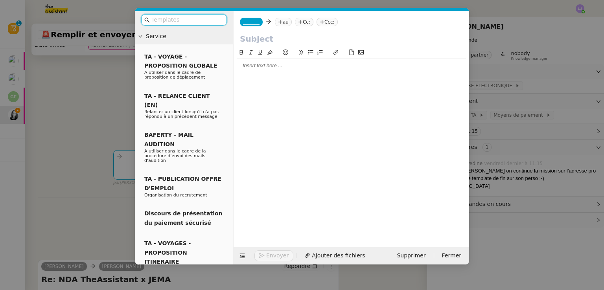
click at [93, 154] on nz-modal-container "Service TA - VOYAGE - PROPOSITION GLOBALE A utiliser dans le cadre de propositi…" at bounding box center [302, 145] width 604 height 290
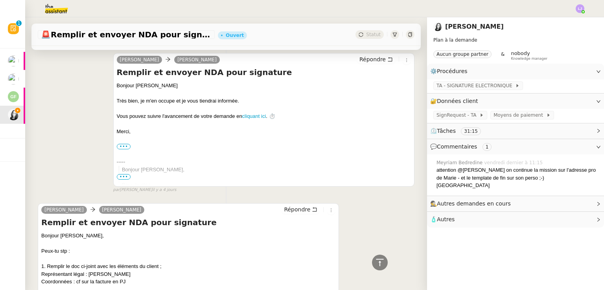
scroll to position [1742, 0]
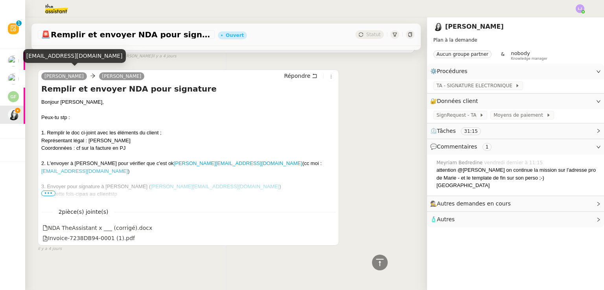
click at [53, 57] on div "[EMAIL_ADDRESS][DOMAIN_NAME]" at bounding box center [74, 56] width 103 height 14
copy div "[EMAIL_ADDRESS][DOMAIN_NAME]"
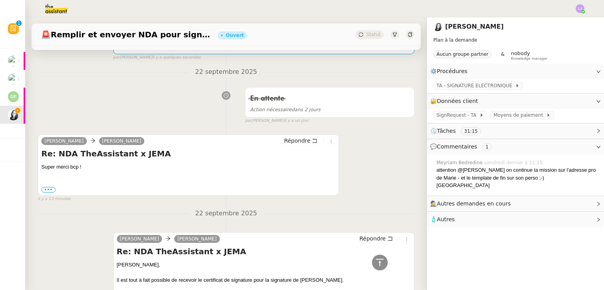
scroll to position [29, 0]
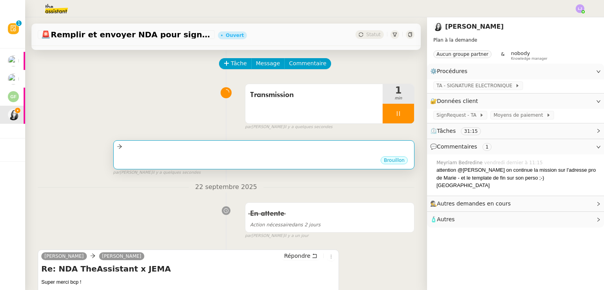
click at [239, 159] on div "Brouillon" at bounding box center [264, 162] width 294 height 12
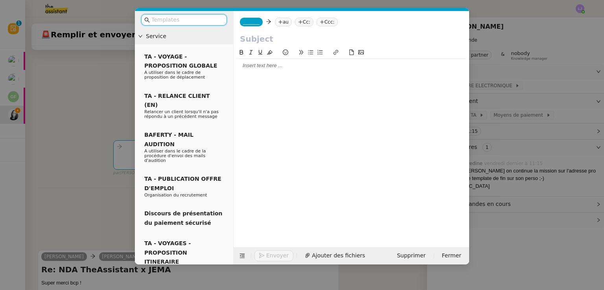
click at [189, 20] on input "text" at bounding box center [186, 19] width 71 height 9
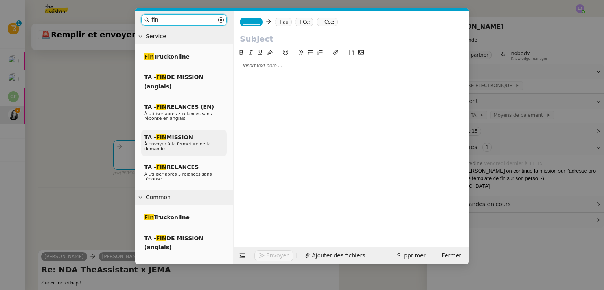
type input "fin"
click at [212, 131] on div "TA - FIN MISSION À envoyer à la fermeture de la demande" at bounding box center [184, 143] width 86 height 27
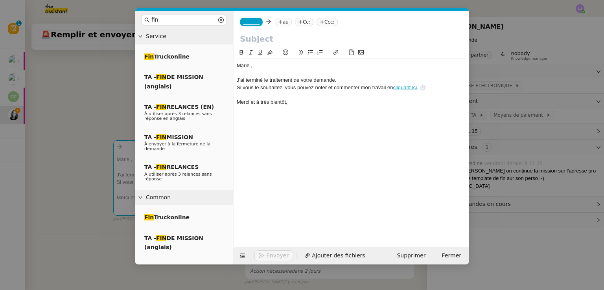
click at [285, 24] on nz-tag "au" at bounding box center [283, 22] width 17 height 9
paste input "[EMAIL_ADDRESS][DOMAIN_NAME]"
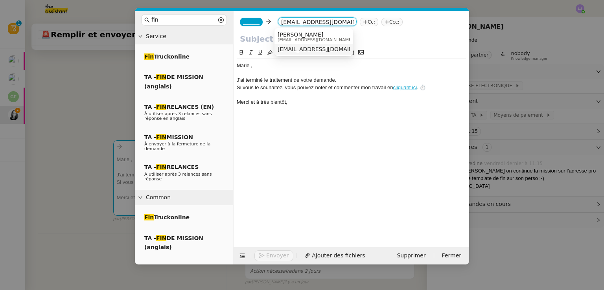
type input "[EMAIL_ADDRESS][DOMAIN_NAME]"
click at [305, 48] on span "[EMAIL_ADDRESS][DOMAIN_NAME]" at bounding box center [325, 49] width 96 height 6
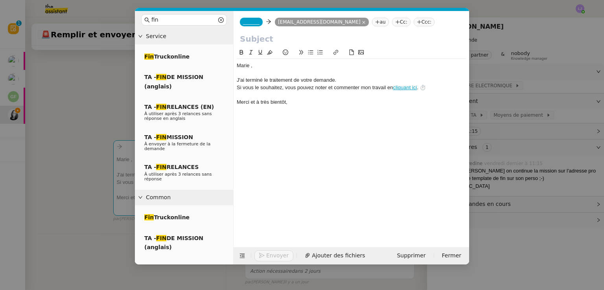
click at [249, 19] on span "_______" at bounding box center [251, 22] width 17 height 6
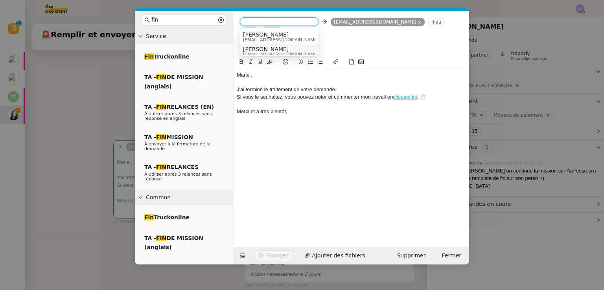
click at [276, 52] on span "[EMAIL_ADDRESS][DOMAIN_NAME]" at bounding box center [280, 54] width 75 height 4
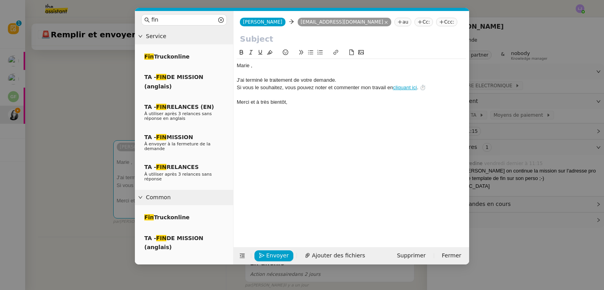
click at [261, 36] on input "text" at bounding box center [351, 39] width 223 height 12
click at [258, 62] on div "﻿Marie ﻿," at bounding box center [351, 65] width 229 height 7
click at [93, 159] on nz-modal-container "fin Service Fin Truckonline TA - FIN DE MISSION (anglais) TA - FIN RELANCES (EN…" at bounding box center [302, 145] width 604 height 290
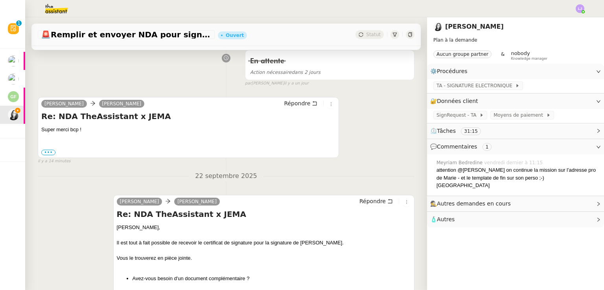
scroll to position [231, 0]
click at [123, 121] on h4 "Re: NDA TheAssistant x JEMA" at bounding box center [188, 115] width 294 height 11
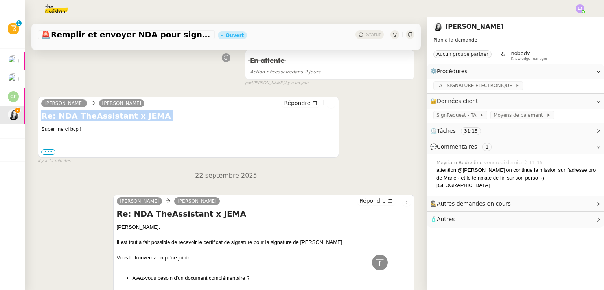
click at [123, 121] on h4 "Re: NDA TheAssistant x JEMA" at bounding box center [188, 115] width 294 height 11
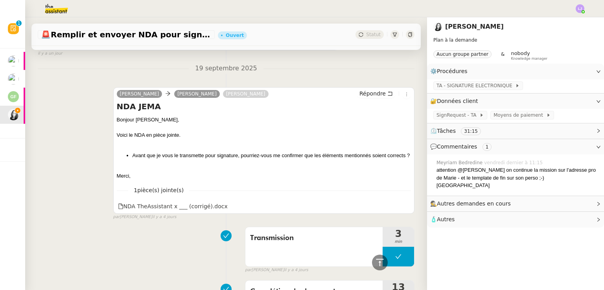
scroll to position [1791, 0]
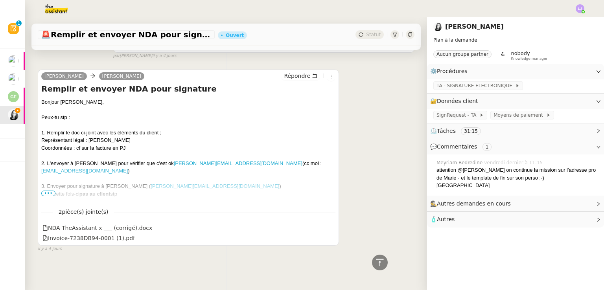
click at [86, 87] on h4 "Remplir et envoyer NDA pour signature" at bounding box center [188, 88] width 294 height 11
copy div "Remplir et envoyer NDA pour signature"
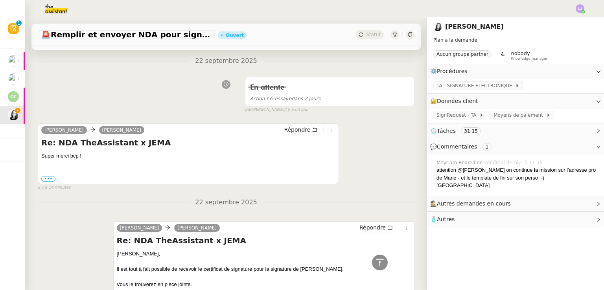
scroll to position [0, 0]
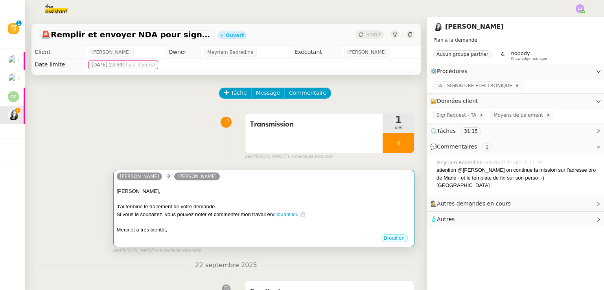
click at [368, 194] on div "﻿[PERSON_NAME]," at bounding box center [264, 191] width 294 height 8
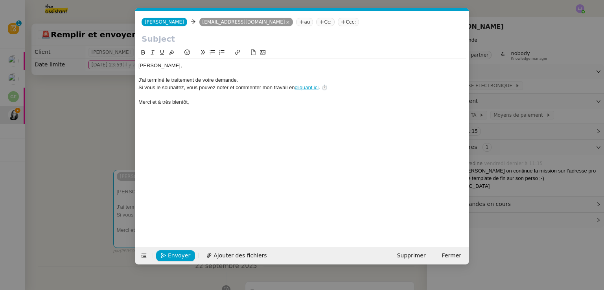
scroll to position [0, 22]
click at [418, 257] on span "Supprimer" at bounding box center [411, 255] width 29 height 9
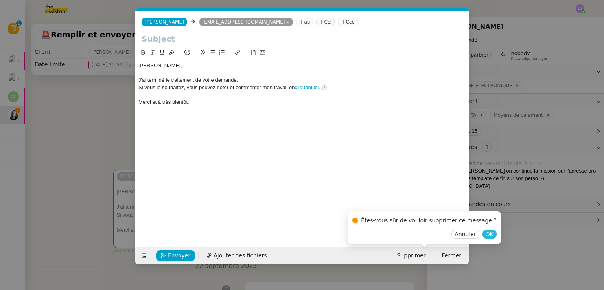
click at [485, 234] on span "OK" at bounding box center [489, 234] width 8 height 8
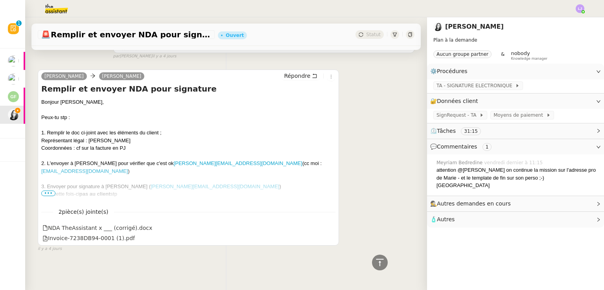
scroll to position [1666, 0]
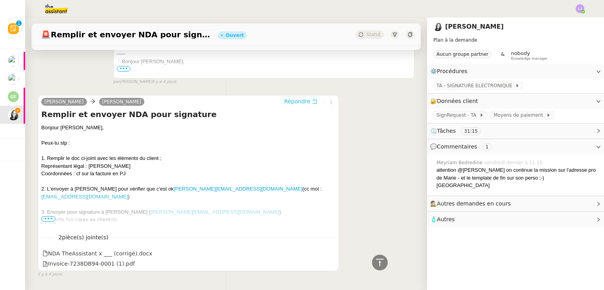
click at [302, 101] on span "Répondre" at bounding box center [297, 101] width 26 height 8
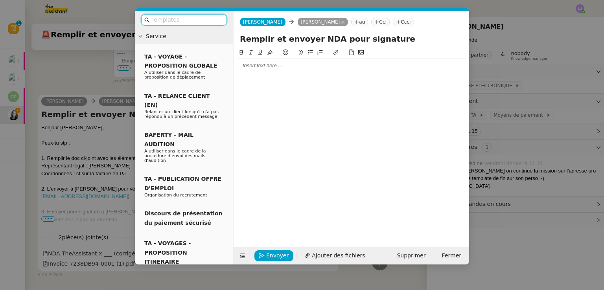
scroll to position [1729, 0]
click at [173, 20] on input "text" at bounding box center [186, 19] width 71 height 9
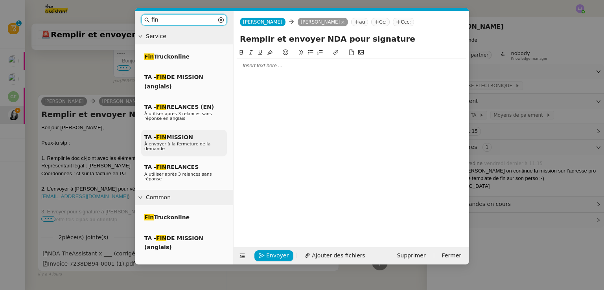
type input "fin"
click at [196, 138] on div "TA - FIN MISSION À envoyer à la fermeture de la demande" at bounding box center [184, 143] width 86 height 27
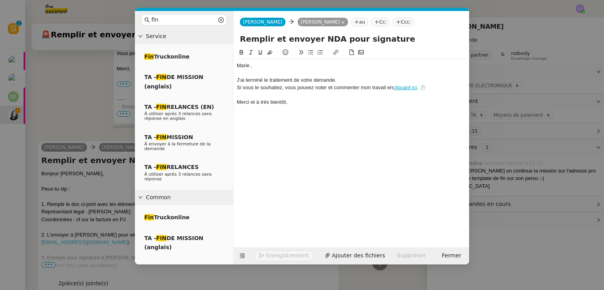
scroll to position [1775, 0]
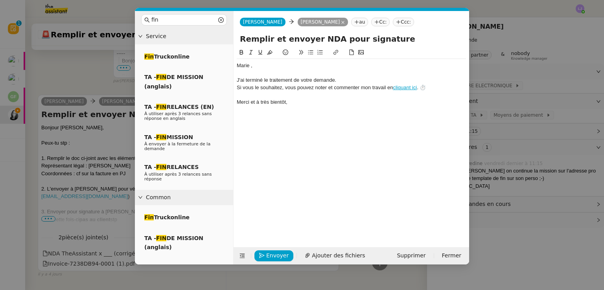
click at [258, 62] on div "﻿Marie ﻿, J'ai terminé le traitement de votre demande. Si vous le souhaitez, vo…" at bounding box center [351, 84] width 229 height 50
click at [91, 158] on nz-modal-container "fin Service Fin Truckonline TA - FIN DE MISSION (anglais) TA - FIN RELANCES (EN…" at bounding box center [302, 145] width 604 height 290
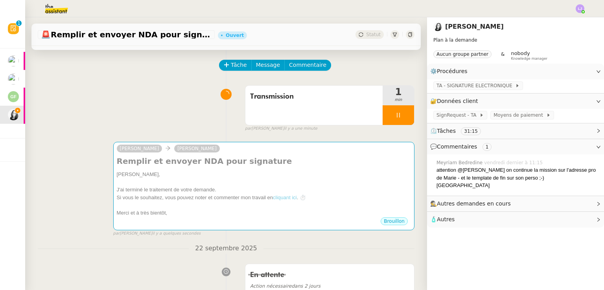
scroll to position [27, 0]
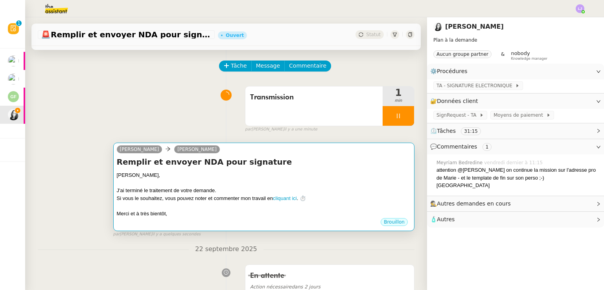
click at [263, 196] on div "Si vous le souhaitez, vous pouvez noter et commenter mon travail en cliquant ic…" at bounding box center [264, 199] width 294 height 8
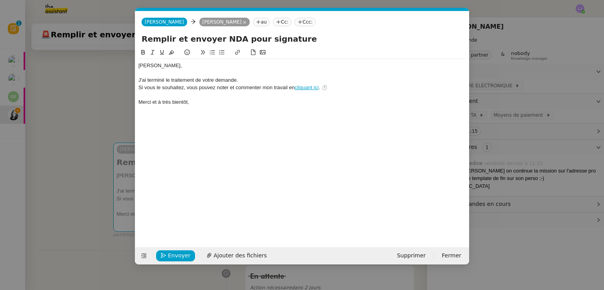
scroll to position [0, 22]
click at [173, 258] on span "Envoyer" at bounding box center [179, 255] width 22 height 9
click at [173, 258] on span "Confirmer l'envoi" at bounding box center [191, 255] width 47 height 9
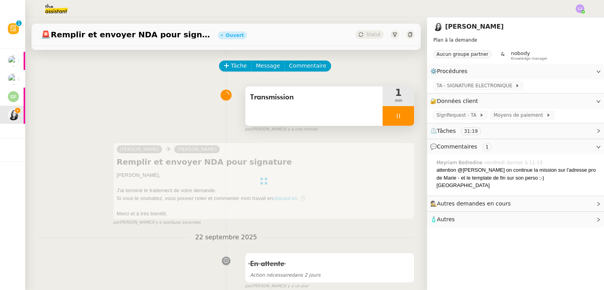
click at [399, 118] on div at bounding box center [397, 116] width 31 height 20
click at [403, 118] on icon at bounding box center [406, 116] width 6 height 6
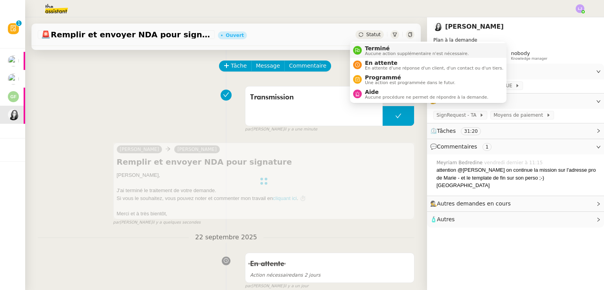
click at [378, 52] on span "Aucune action supplémentaire n'est nécessaire." at bounding box center [417, 53] width 104 height 4
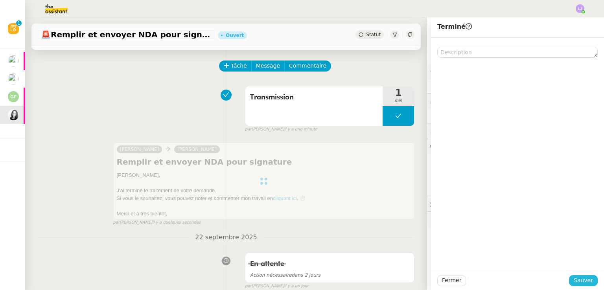
click at [577, 285] on button "Sauver" at bounding box center [583, 280] width 29 height 11
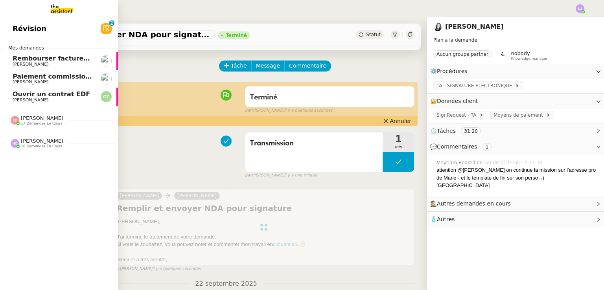
click at [64, 119] on nz-divider "[PERSON_NAME] 17 demandes en cours" at bounding box center [62, 120] width 118 height 10
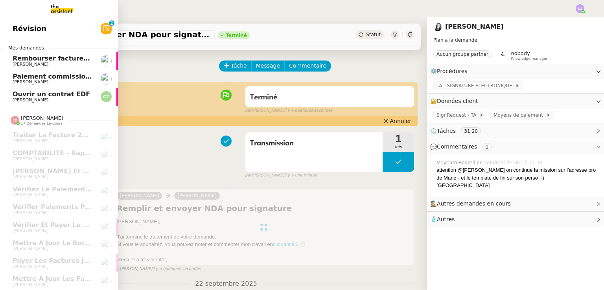
click at [62, 11] on img at bounding box center [55, 8] width 61 height 17
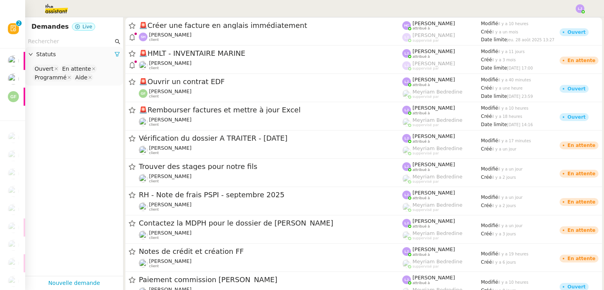
click at [87, 42] on input "text" at bounding box center [70, 41] width 85 height 9
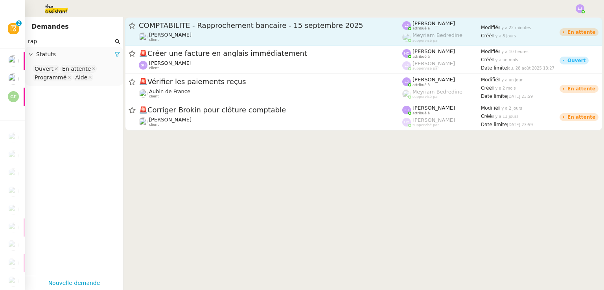
type input "rap"
click at [210, 29] on div "COMPTABILITE - Rapprochement bancaire - 15 septembre 2025" at bounding box center [270, 25] width 263 height 9
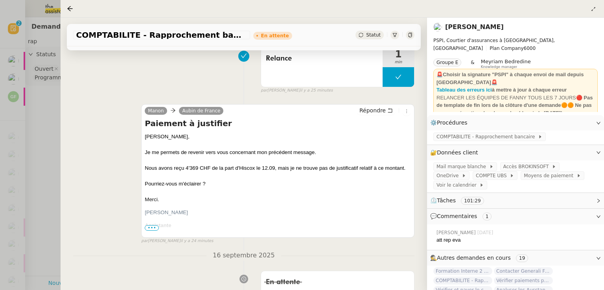
scroll to position [119, 0]
click at [0, 158] on div at bounding box center [302, 145] width 604 height 290
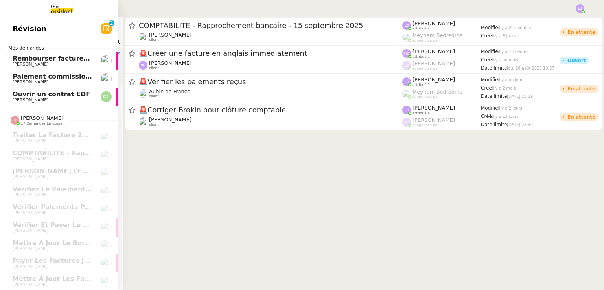
click at [62, 82] on span "[PERSON_NAME]" at bounding box center [52, 82] width 79 height 5
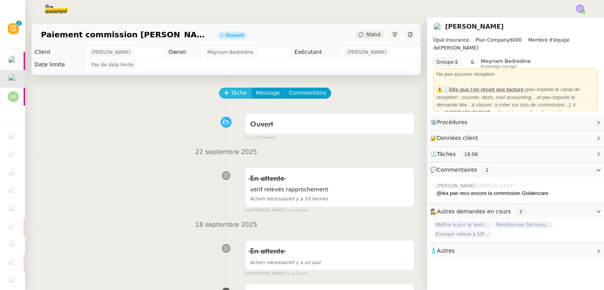
click at [238, 92] on span "Tâche" at bounding box center [239, 92] width 16 height 9
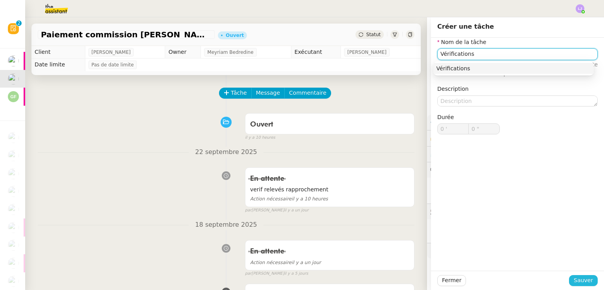
type input "Vérifications"
click at [583, 279] on span "Sauver" at bounding box center [582, 280] width 19 height 9
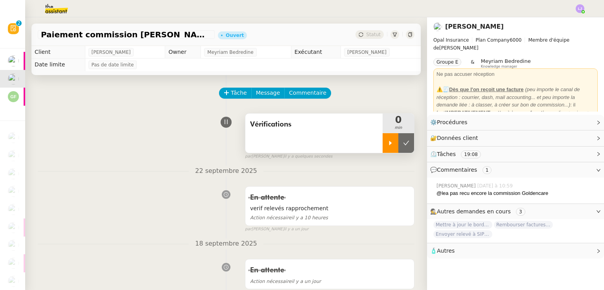
click at [388, 142] on icon at bounding box center [390, 143] width 6 height 6
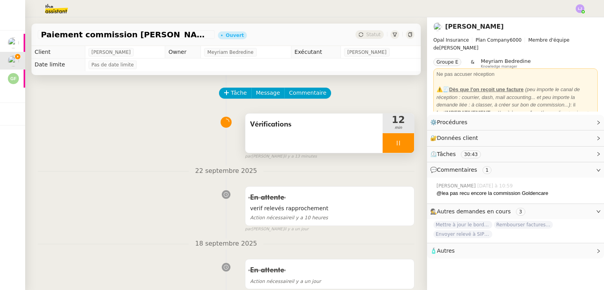
click at [394, 144] on div at bounding box center [397, 143] width 31 height 20
click at [398, 144] on button at bounding box center [406, 143] width 16 height 20
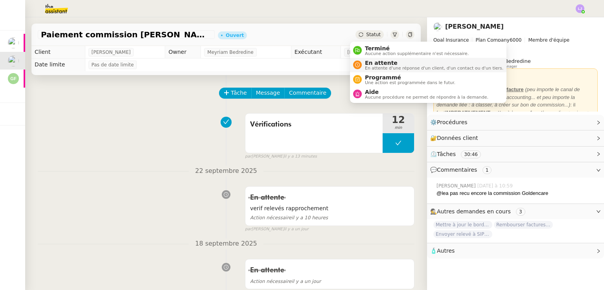
click at [371, 62] on span "En attente" at bounding box center [434, 63] width 138 height 6
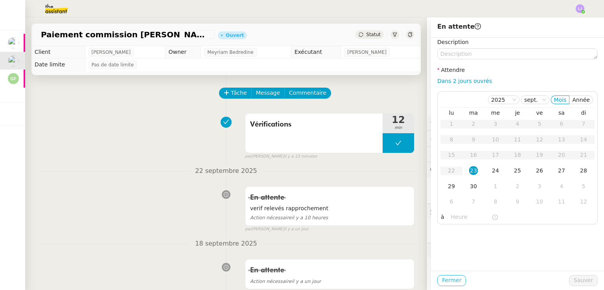
click at [451, 278] on span "Fermer" at bounding box center [451, 280] width 19 height 9
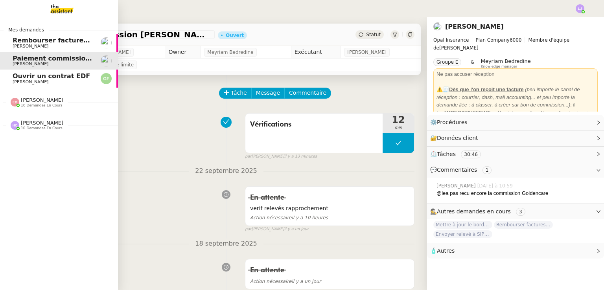
click at [44, 45] on span "[PERSON_NAME]" at bounding box center [52, 46] width 79 height 5
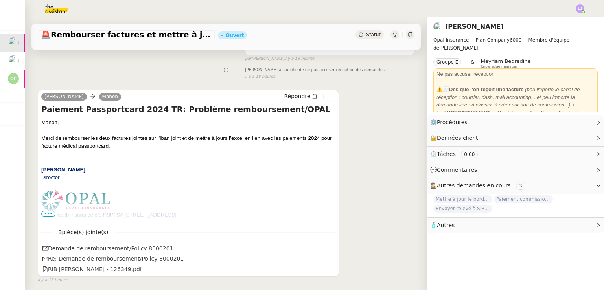
scroll to position [143, 0]
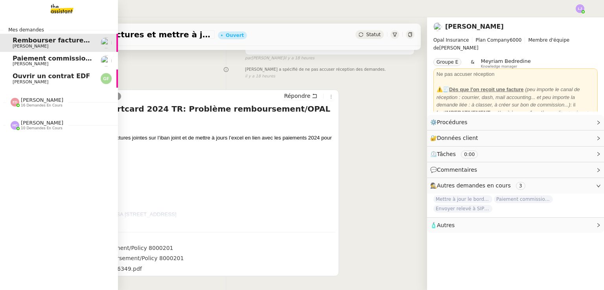
click at [20, 80] on span "[PERSON_NAME]" at bounding box center [31, 81] width 36 height 5
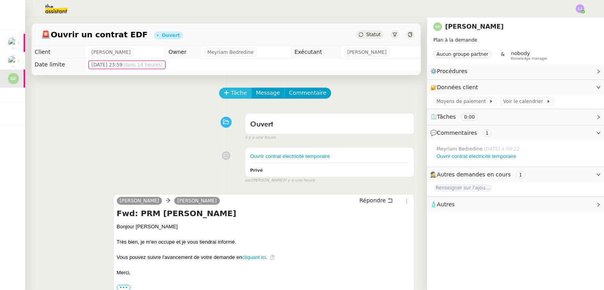
click at [231, 97] on span "Tâche" at bounding box center [239, 92] width 16 height 9
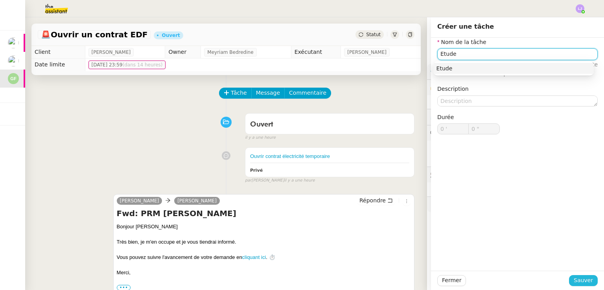
type input "Etude"
click at [575, 283] on span "Sauver" at bounding box center [582, 280] width 19 height 9
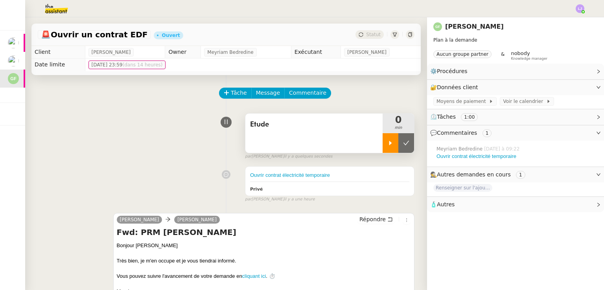
click at [386, 142] on div at bounding box center [390, 143] width 16 height 20
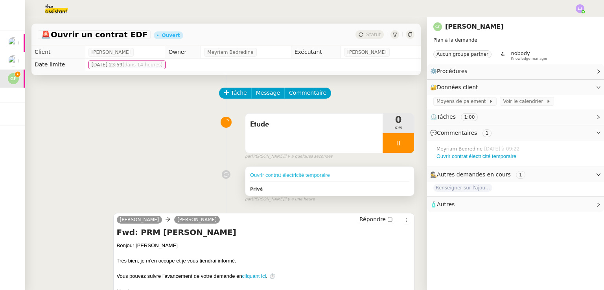
click at [307, 178] on link "Ouvrir contrat électricité temporaire" at bounding box center [290, 175] width 80 height 6
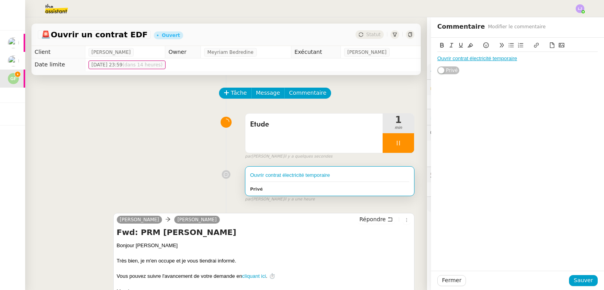
scroll to position [245, 0]
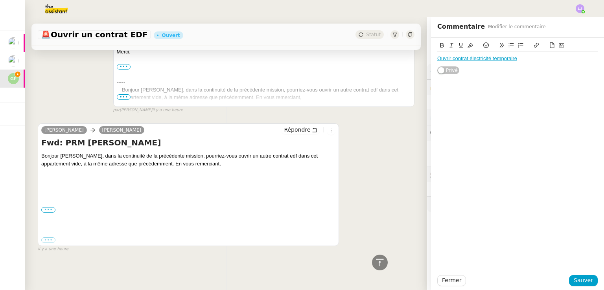
click at [49, 208] on label "•••" at bounding box center [48, 210] width 14 height 6
click at [0, 0] on input "•••" at bounding box center [0, 0] width 0 height 0
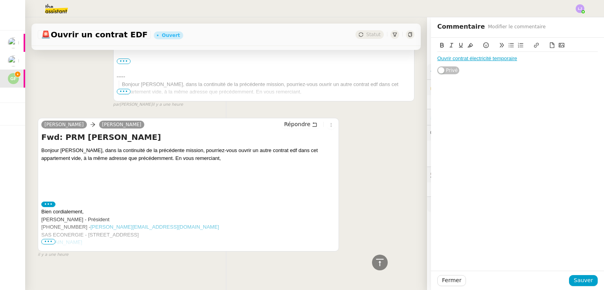
click at [49, 243] on span "•••" at bounding box center [48, 242] width 14 height 6
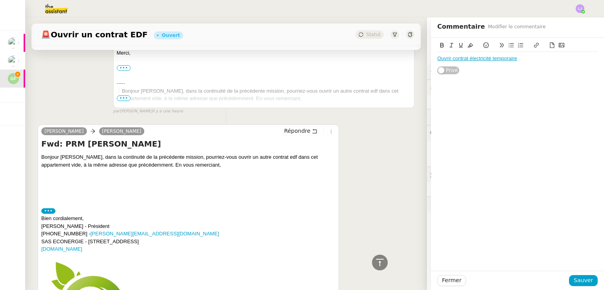
scroll to position [238, 0]
click at [444, 279] on span "Fermer" at bounding box center [451, 280] width 19 height 9
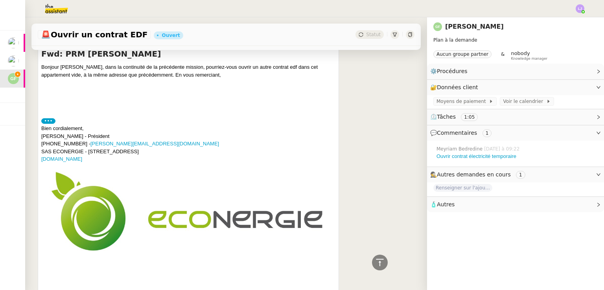
scroll to position [385, 0]
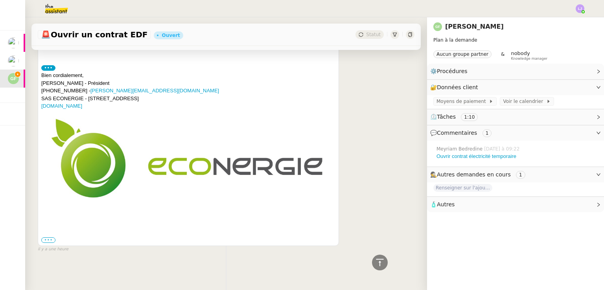
click at [52, 237] on label "•••" at bounding box center [48, 240] width 14 height 6
click at [0, 0] on input "•••" at bounding box center [0, 0] width 0 height 0
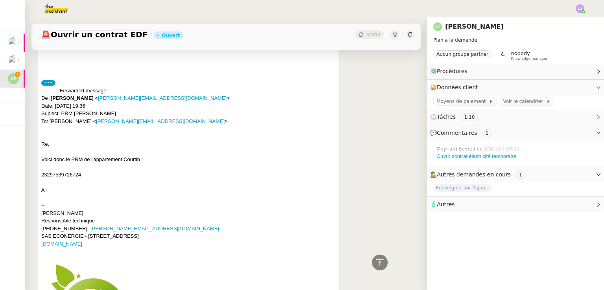
scroll to position [494, 0]
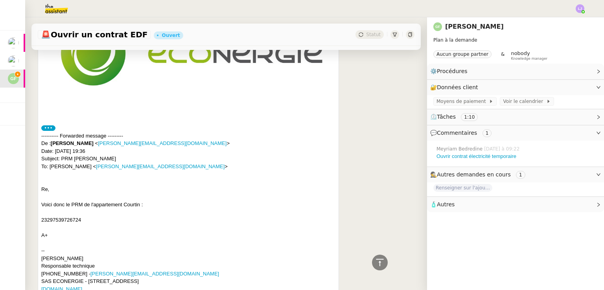
click at [68, 220] on div "23297539726724" at bounding box center [188, 220] width 294 height 8
copy div "23297539726724"
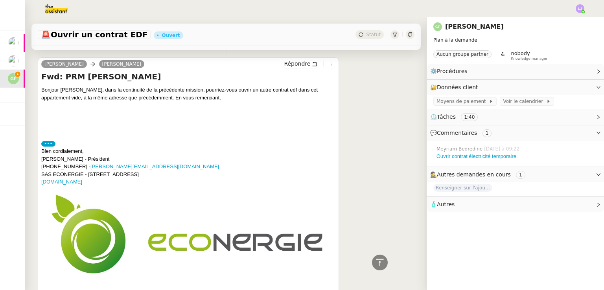
scroll to position [0, 0]
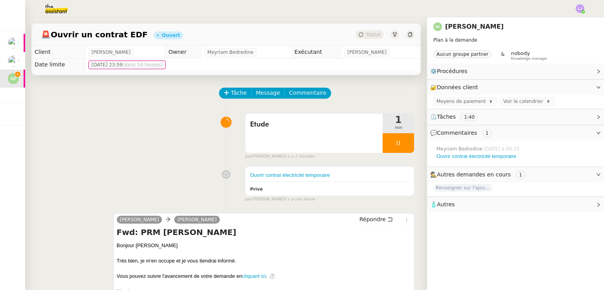
click at [301, 101] on div "Tâche Message Commentaire" at bounding box center [317, 97] width 195 height 19
click at [297, 94] on span "Commentaire" at bounding box center [307, 92] width 37 height 9
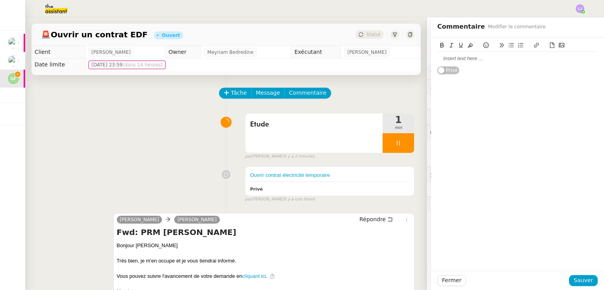
click at [448, 55] on div at bounding box center [517, 58] width 160 height 7
click at [587, 285] on span "Sauver" at bounding box center [582, 280] width 19 height 9
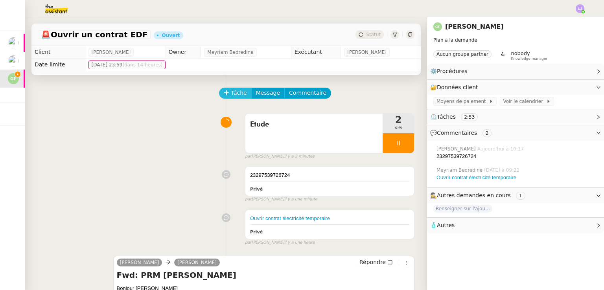
click at [224, 93] on icon at bounding box center [227, 93] width 6 height 6
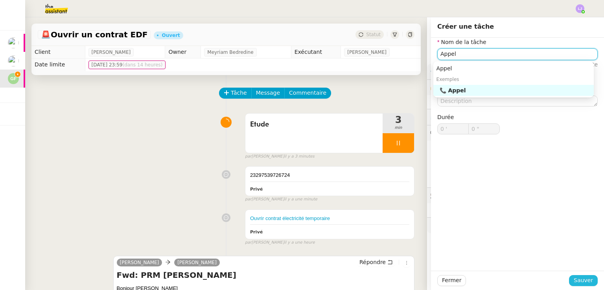
type input "Appel"
click at [577, 283] on span "Sauver" at bounding box center [582, 280] width 19 height 9
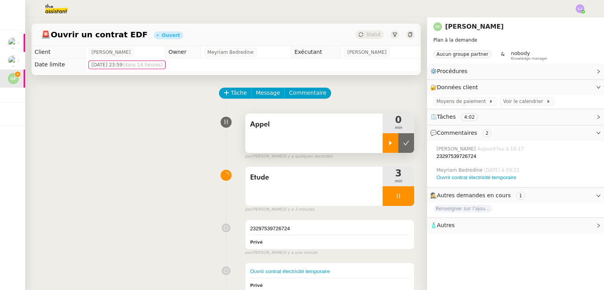
click at [387, 139] on div at bounding box center [390, 143] width 16 height 20
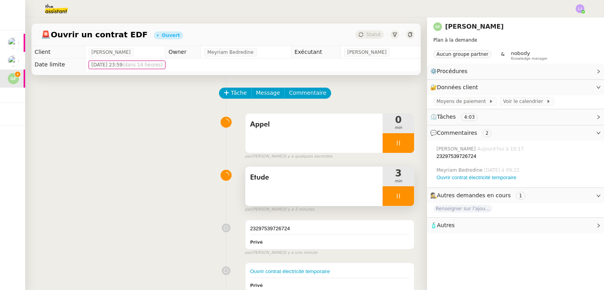
click at [403, 195] on div at bounding box center [397, 196] width 31 height 20
click at [403, 195] on button at bounding box center [406, 196] width 16 height 20
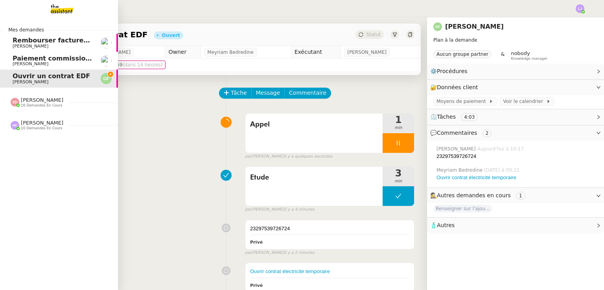
click at [36, 121] on span "[PERSON_NAME]" at bounding box center [42, 123] width 42 height 6
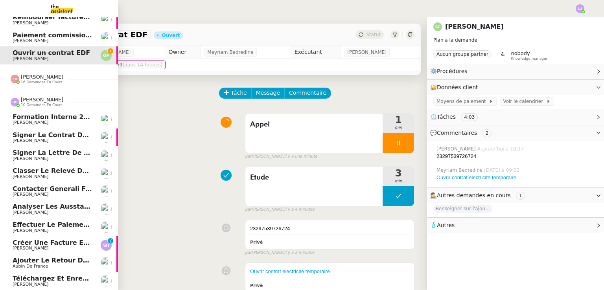
scroll to position [11, 0]
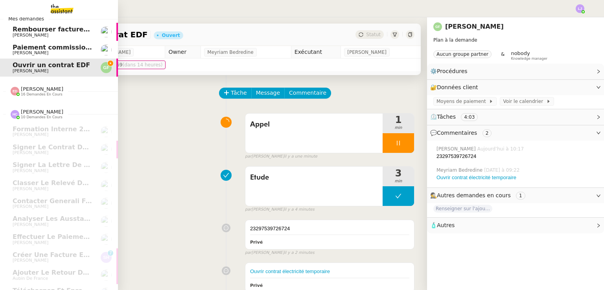
click at [65, 90] on nz-divider "[PERSON_NAME] 16 demandes en cours" at bounding box center [62, 91] width 118 height 10
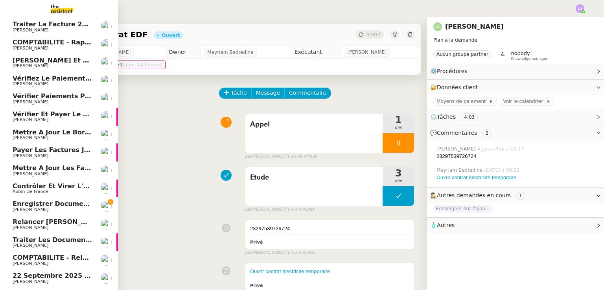
scroll to position [108, 0]
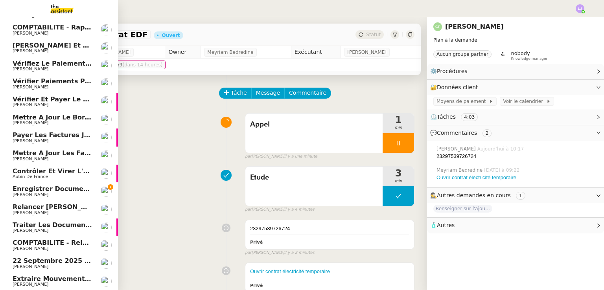
click at [77, 211] on span "[PERSON_NAME]" at bounding box center [52, 213] width 79 height 5
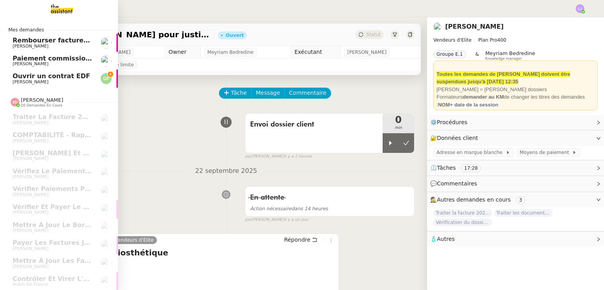
click at [19, 75] on span "Ouvrir un contrat EDF" at bounding box center [51, 75] width 77 height 7
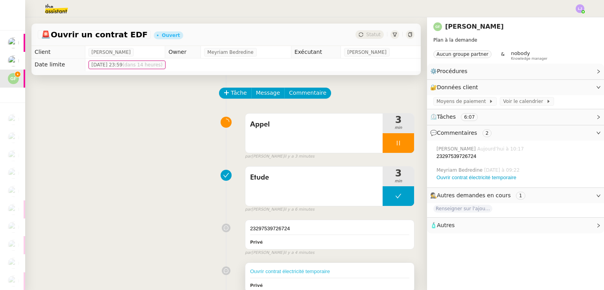
click at [301, 271] on link "Ouvrir contrat électricité temporaire" at bounding box center [290, 271] width 80 height 6
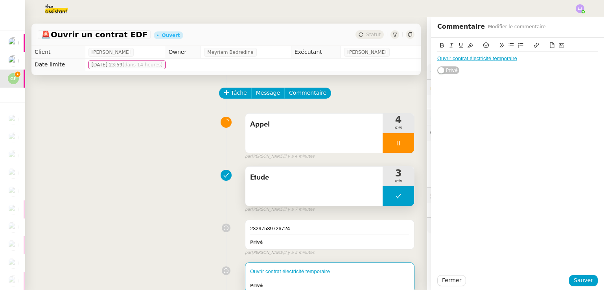
scroll to position [5, 0]
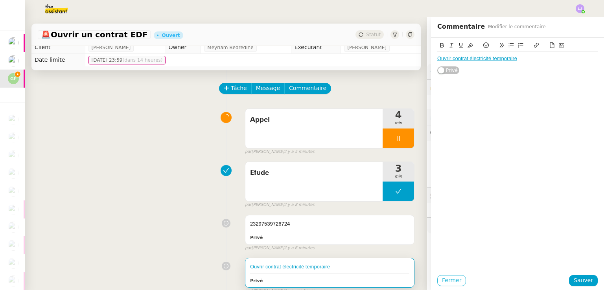
click at [451, 283] on span "Fermer" at bounding box center [451, 280] width 19 height 9
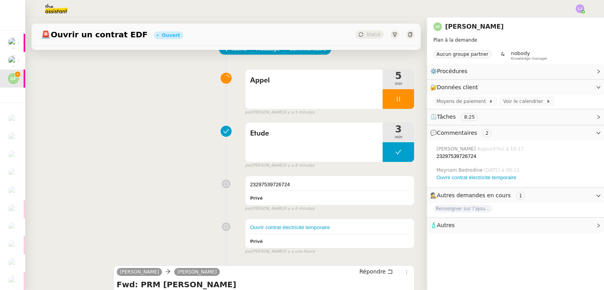
scroll to position [44, 0]
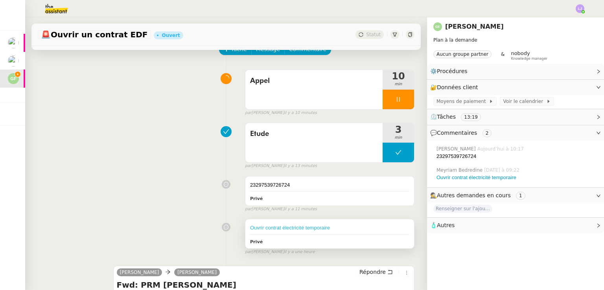
click at [278, 230] on link "Ouvrir contrat électricité temporaire" at bounding box center [290, 228] width 80 height 6
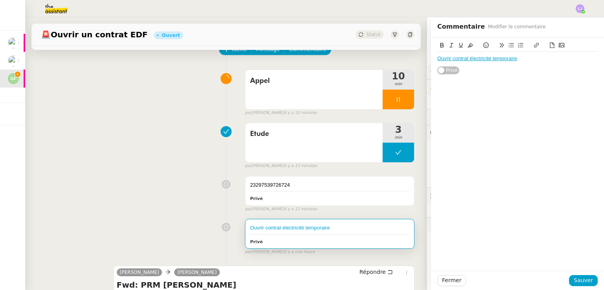
click at [110, 126] on div "Etude 3 min false par [PERSON_NAME] il y a 13 minutes" at bounding box center [226, 144] width 377 height 50
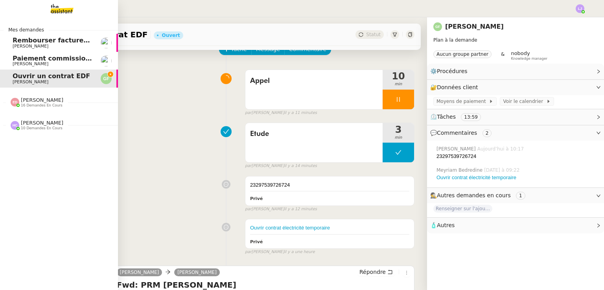
click at [51, 56] on span "Paiement commission [PERSON_NAME]" at bounding box center [82, 58] width 138 height 7
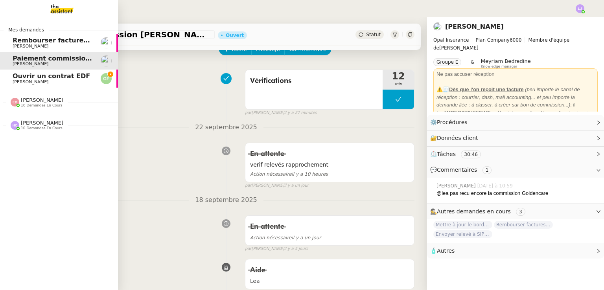
click at [17, 80] on span "[PERSON_NAME]" at bounding box center [31, 81] width 36 height 5
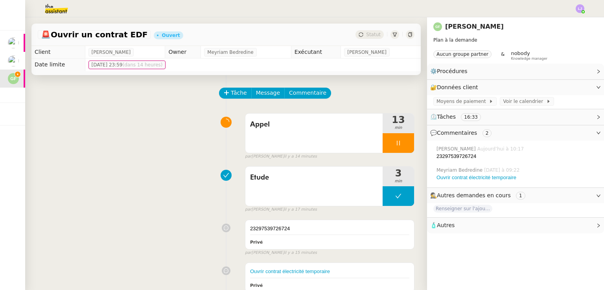
click at [119, 151] on div "Appel 13 min false par [PERSON_NAME] il y a 14 minutes" at bounding box center [226, 135] width 377 height 50
click at [135, 122] on div "Appel 14 min false par [PERSON_NAME] il y a 14 minutes" at bounding box center [226, 135] width 377 height 50
click at [137, 148] on div "Appel 14 min false par [PERSON_NAME] il y a 14 minutes" at bounding box center [226, 135] width 377 height 50
click at [172, 138] on div "Appel 14 min false par [PERSON_NAME] il y a 14 minutes" at bounding box center [226, 135] width 377 height 50
click at [288, 244] on div "Privé" at bounding box center [329, 241] width 159 height 9
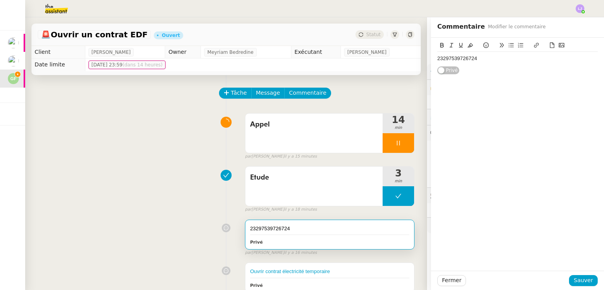
click at [509, 62] on div "23297539726724" at bounding box center [517, 58] width 160 height 7
click at [572, 281] on button "Sauver" at bounding box center [583, 280] width 29 height 11
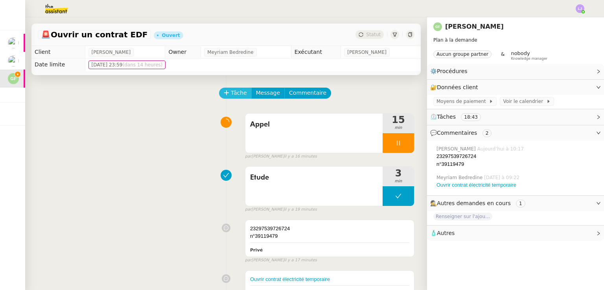
click at [231, 91] on span "Tâche" at bounding box center [239, 92] width 16 height 9
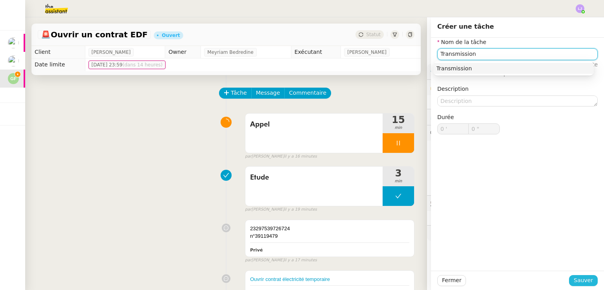
type input "Transmission"
click at [583, 275] on button "Sauver" at bounding box center [583, 280] width 29 height 11
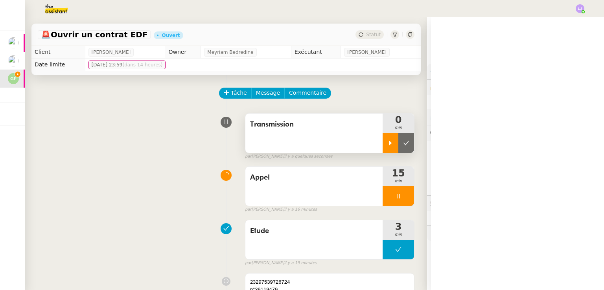
click at [383, 149] on div at bounding box center [390, 143] width 16 height 20
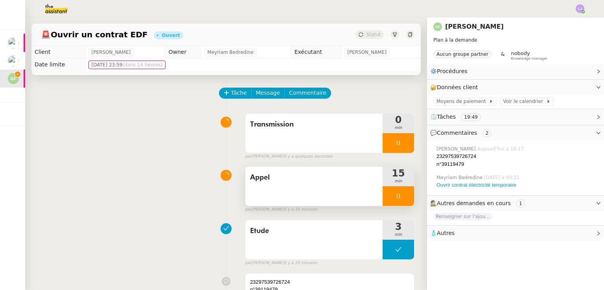
click at [396, 197] on div at bounding box center [397, 196] width 31 height 20
click at [403, 197] on icon at bounding box center [406, 196] width 6 height 6
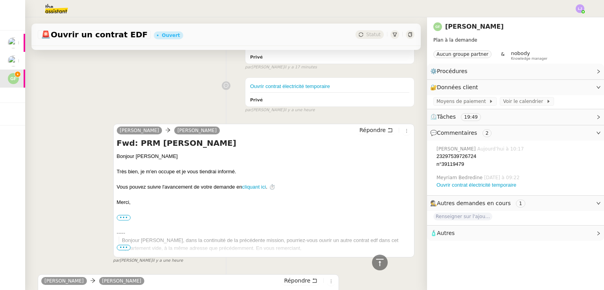
scroll to position [402, 0]
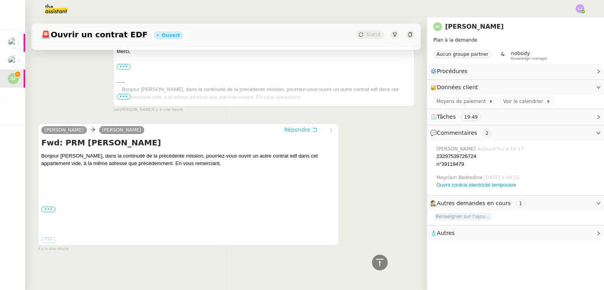
click at [288, 126] on span "Répondre" at bounding box center [297, 130] width 26 height 8
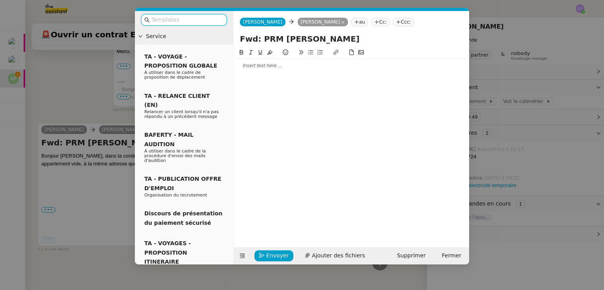
scroll to position [463, 0]
click at [285, 69] on div at bounding box center [351, 65] width 229 height 7
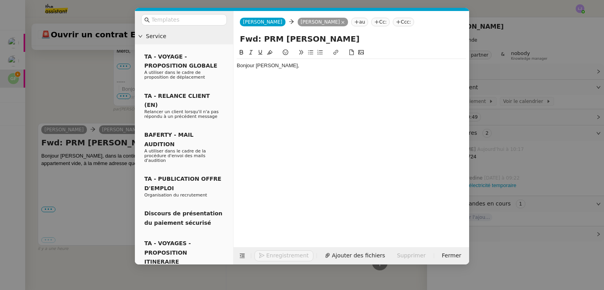
scroll to position [486, 0]
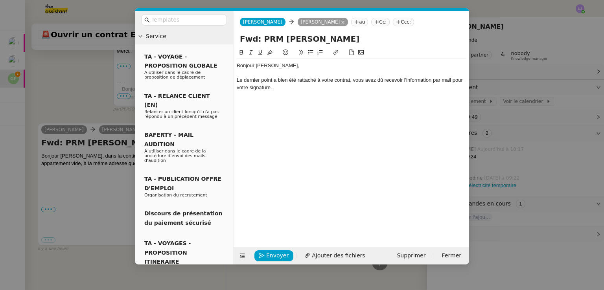
click at [412, 77] on div "Le dernier point a bien été rattaché à votre contrat, vous avez dû recevoir l'i…" at bounding box center [351, 84] width 229 height 15
click at [278, 87] on div "Le dernier point a bien été rattaché à votre contrat, vous avez dû recevoir l'a…" at bounding box center [351, 84] width 229 height 15
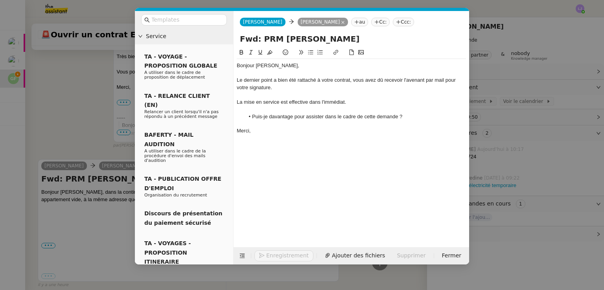
scroll to position [542, 0]
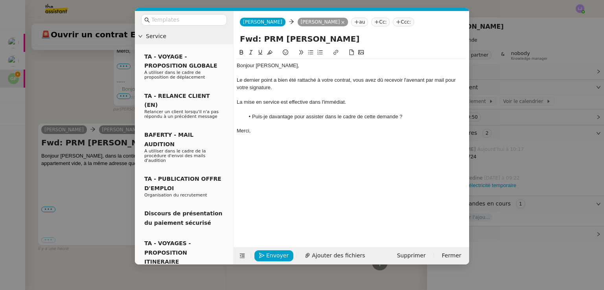
click at [535, 136] on nz-modal-container "Service TA - VOYAGE - PROPOSITION GLOBALE A utiliser dans le cadre de propositi…" at bounding box center [302, 145] width 604 height 290
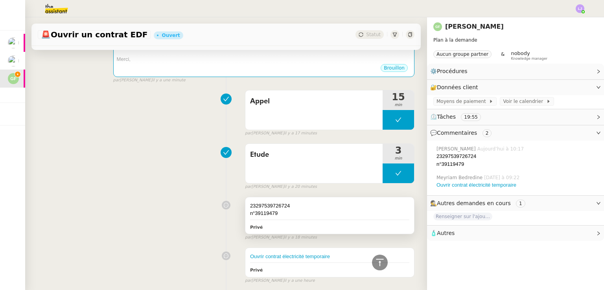
scroll to position [213, 0]
click at [278, 221] on div "23297539726724 n°39119479 Privé" at bounding box center [329, 216] width 169 height 37
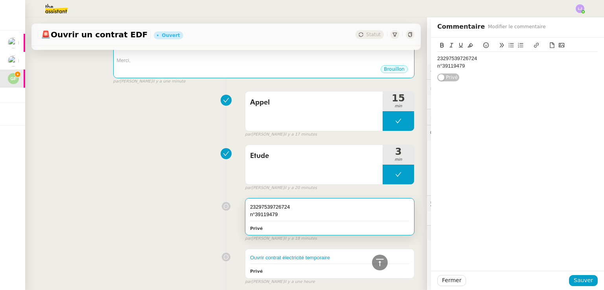
click at [448, 69] on div "n°39119479" at bounding box center [517, 65] width 160 height 7
copy div "n°39119479"
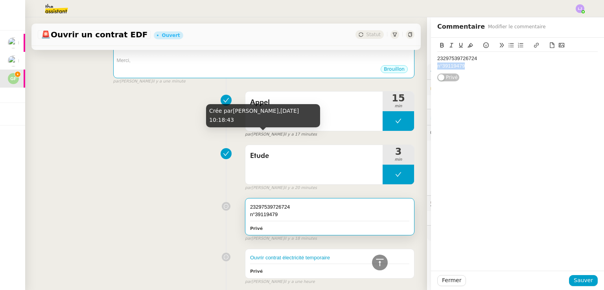
scroll to position [80, 0]
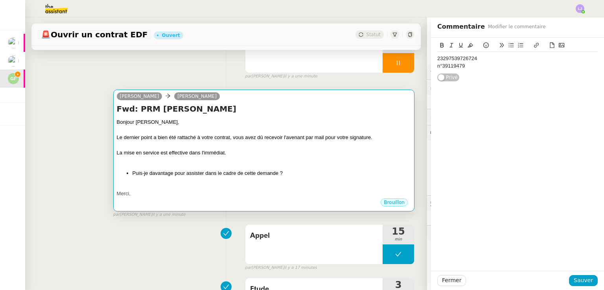
click at [280, 179] on div "Bonjour [PERSON_NAME], Le dernier point a bien été rattaché à votre contrat, vo…" at bounding box center [264, 157] width 294 height 79
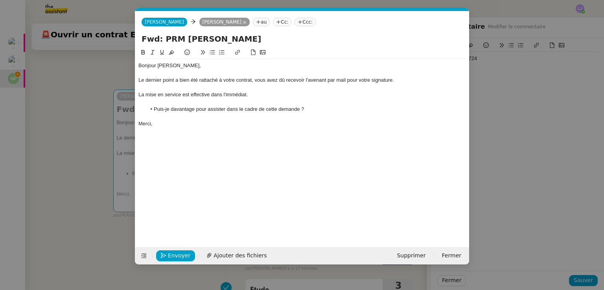
scroll to position [0, 17]
click at [281, 93] on div "La mise en service est effective dans l'immédiat." at bounding box center [301, 94] width 327 height 7
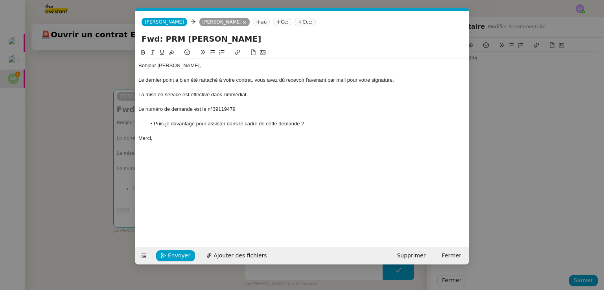
scroll to position [0, 0]
click at [99, 213] on nz-modal-container "Service TA - VOYAGE - PROPOSITION GLOBALE A utiliser dans le cadre de propositi…" at bounding box center [302, 145] width 604 height 290
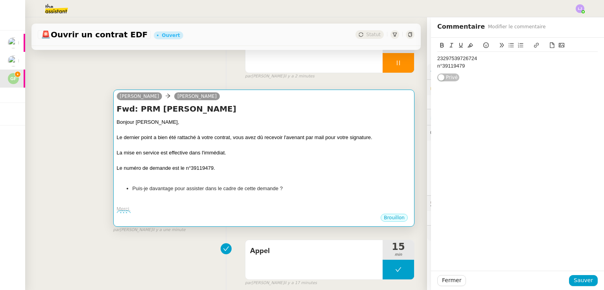
click at [263, 198] on div "Bonjour [PERSON_NAME], Le dernier point a bien été rattaché à votre contrat, vo…" at bounding box center [264, 165] width 294 height 95
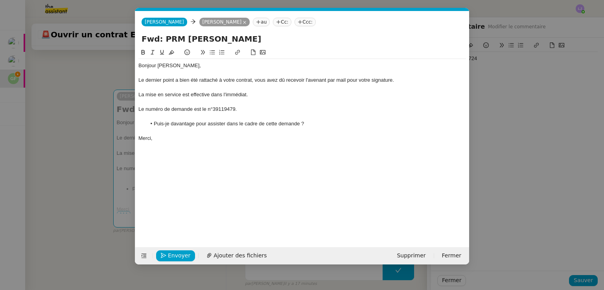
scroll to position [0, 17]
click at [181, 108] on div "Le numéro de demande est le n°39119479." at bounding box center [301, 109] width 327 height 7
click at [81, 206] on nz-modal-container "Service TA - VOYAGE - PROPOSITION GLOBALE A utiliser dans le cadre de propositi…" at bounding box center [302, 145] width 604 height 290
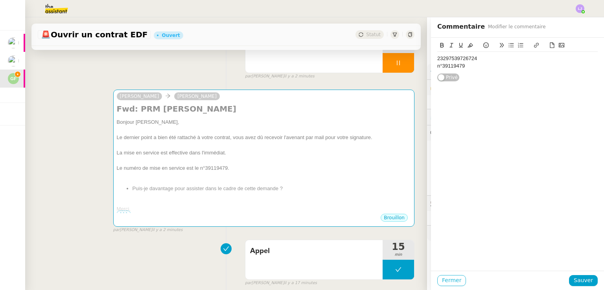
click at [443, 285] on button "Fermer" at bounding box center [451, 280] width 29 height 11
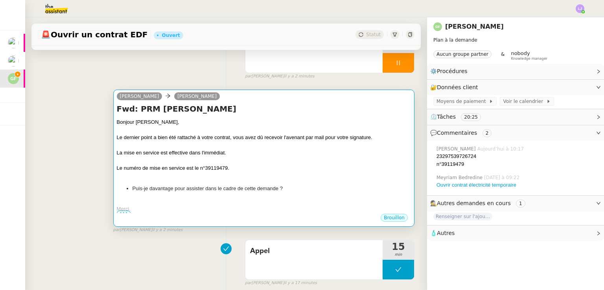
click at [318, 138] on div "Le dernier point a bien été rattaché à votre contrat, vous avez dû recevoir l'a…" at bounding box center [264, 138] width 294 height 8
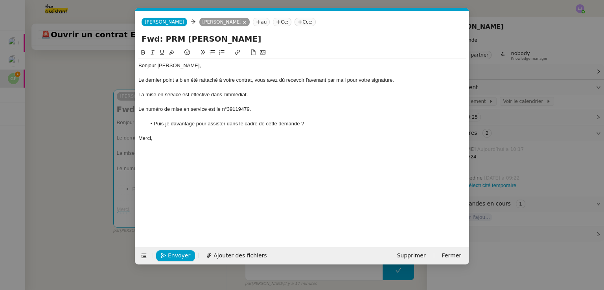
scroll to position [0, 17]
click at [185, 252] on span "Envoyer" at bounding box center [179, 255] width 22 height 9
click at [185, 252] on span "Confirmer l'envoi" at bounding box center [191, 255] width 47 height 9
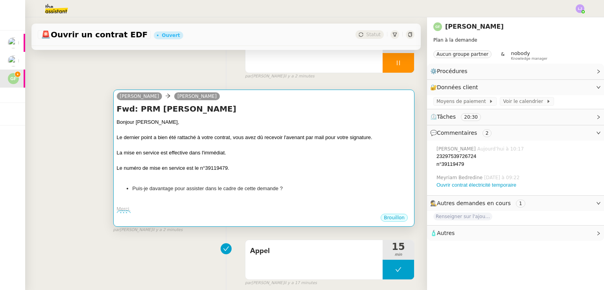
scroll to position [0, 0]
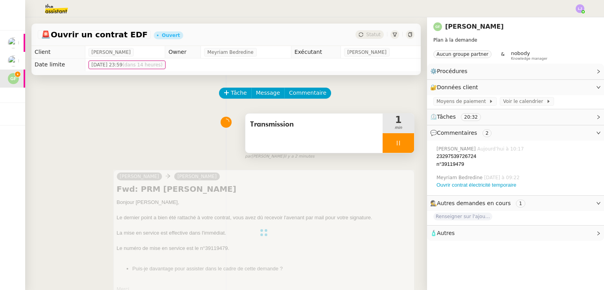
click at [401, 146] on div at bounding box center [397, 143] width 31 height 20
click at [403, 146] on icon at bounding box center [406, 143] width 6 height 6
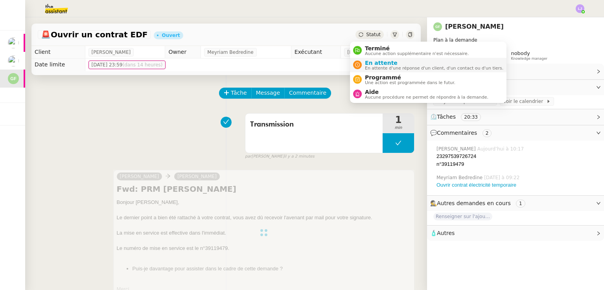
click at [377, 66] on span "En attente d'une réponse d'un client, d'un contact ou d'un tiers." at bounding box center [434, 68] width 138 height 4
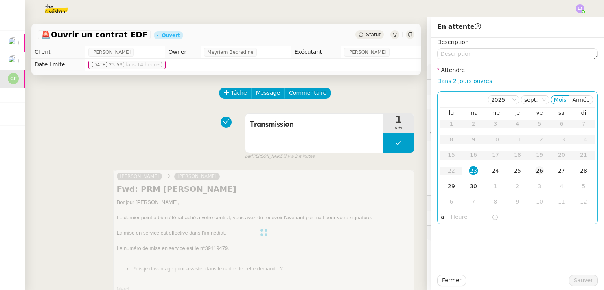
click at [540, 173] on td "26" at bounding box center [539, 171] width 22 height 16
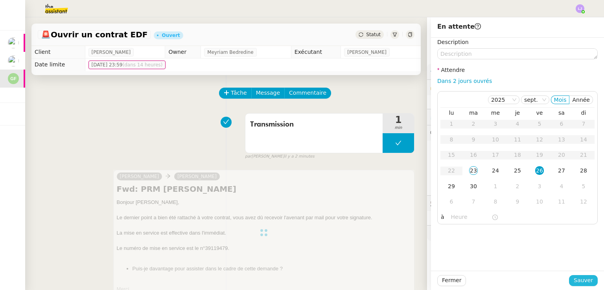
click at [582, 279] on span "Sauver" at bounding box center [582, 280] width 19 height 9
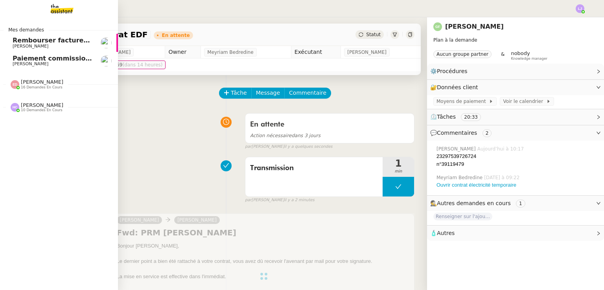
click at [70, 67] on link "Paiement commission [PERSON_NAME] [PERSON_NAME]" at bounding box center [59, 61] width 118 height 18
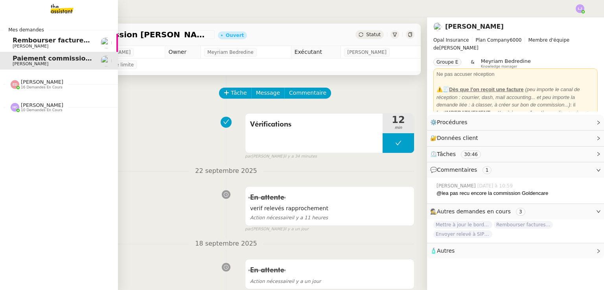
click at [42, 41] on span "Rembourser factures et mettre à jour Excel" at bounding box center [90, 40] width 154 height 7
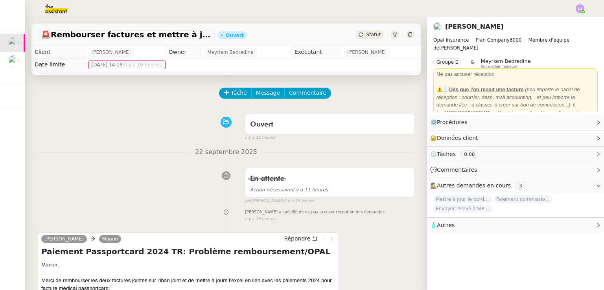
scroll to position [178, 0]
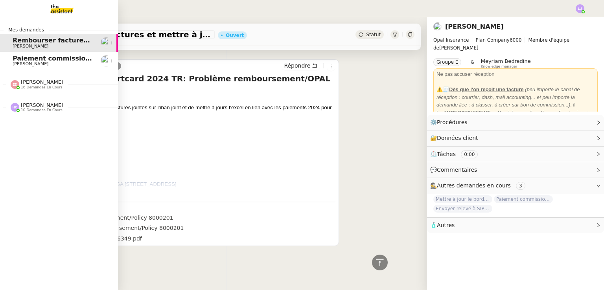
click at [61, 88] on nz-divider "[PERSON_NAME] 16 demandes en cours" at bounding box center [62, 84] width 118 height 10
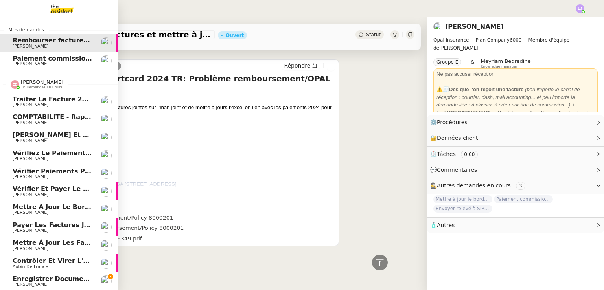
click at [60, 88] on nz-divider "[PERSON_NAME] 16 demandes en cours" at bounding box center [62, 84] width 118 height 10
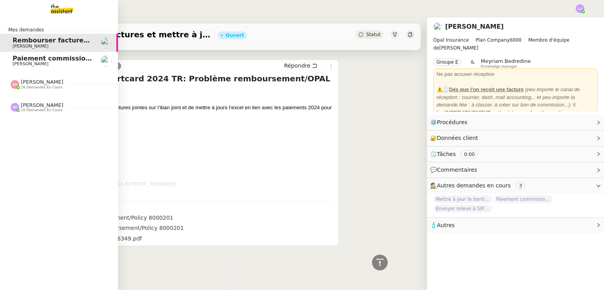
click at [62, 104] on nz-divider "[PERSON_NAME] 10 demandes en cours" at bounding box center [62, 107] width 118 height 10
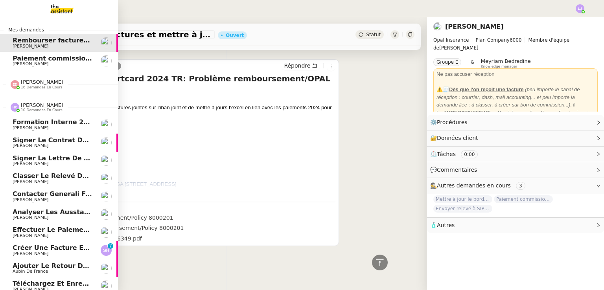
click at [62, 104] on nz-divider "[PERSON_NAME] 10 demandes en cours" at bounding box center [62, 107] width 118 height 10
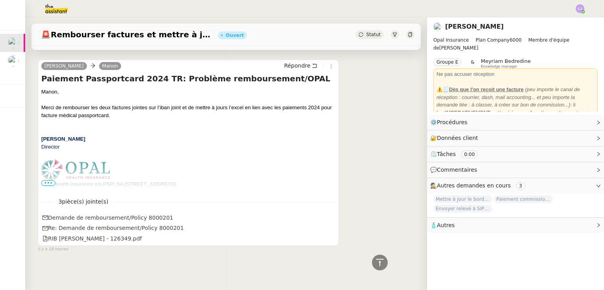
scroll to position [0, 0]
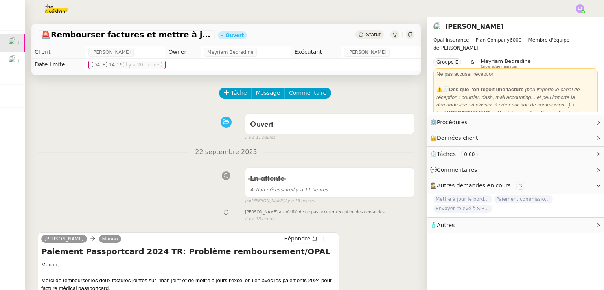
click at [66, 6] on img at bounding box center [50, 8] width 61 height 17
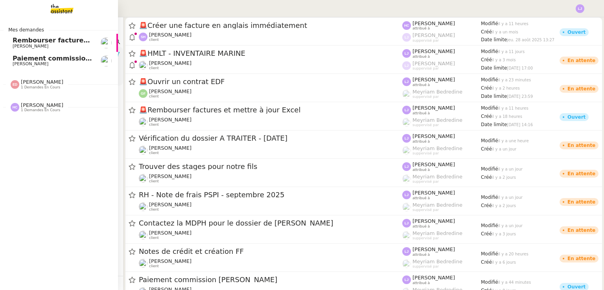
click at [24, 67] on link "Paiement commission [PERSON_NAME] [PERSON_NAME]" at bounding box center [59, 61] width 118 height 18
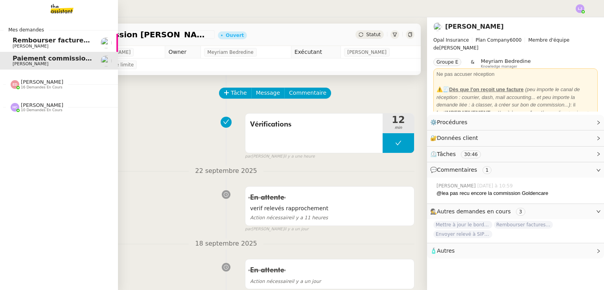
click at [28, 84] on span "[PERSON_NAME]" at bounding box center [42, 82] width 42 height 6
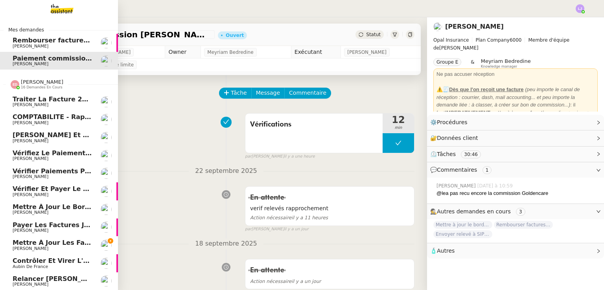
click at [65, 114] on span "COMPTABILITE - Rapprochement bancaire - [DATE]" at bounding box center [102, 116] width 179 height 7
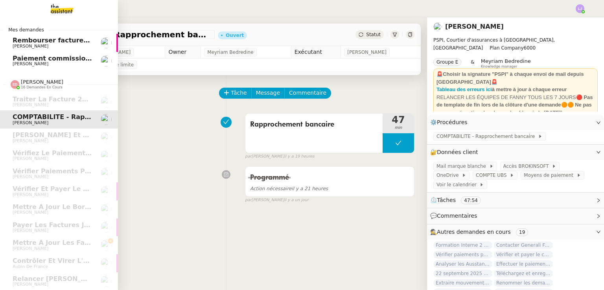
click at [58, 61] on span "Paiement commission [PERSON_NAME]" at bounding box center [82, 58] width 138 height 7
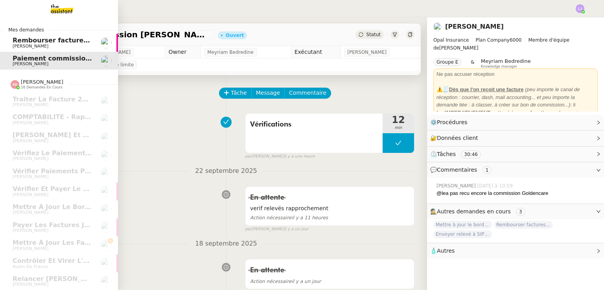
click at [63, 47] on span "[PERSON_NAME]" at bounding box center [52, 46] width 79 height 5
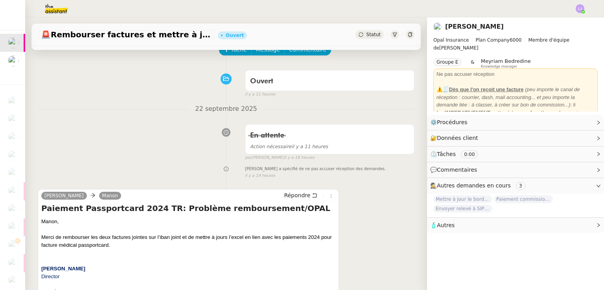
scroll to position [42, 0]
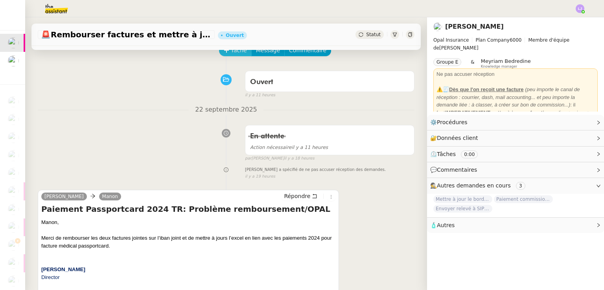
click at [237, 54] on span "Tâche" at bounding box center [239, 50] width 16 height 9
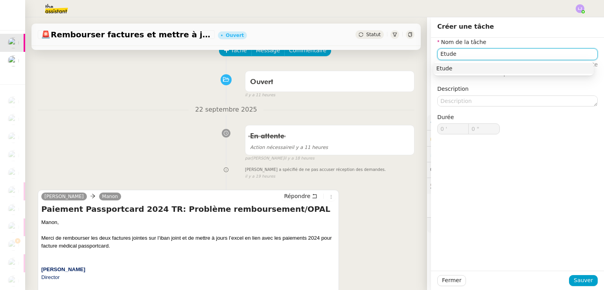
type input "Etude"
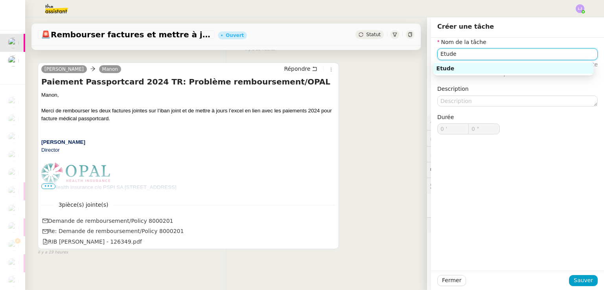
scroll to position [178, 0]
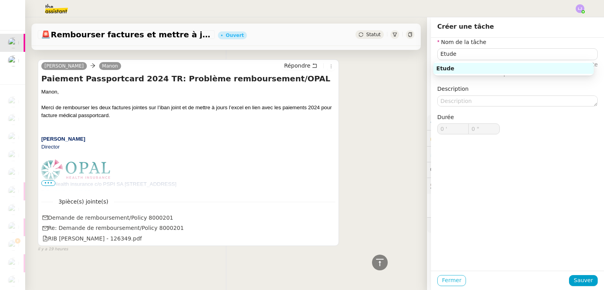
click at [448, 279] on span "Fermer" at bounding box center [451, 280] width 19 height 9
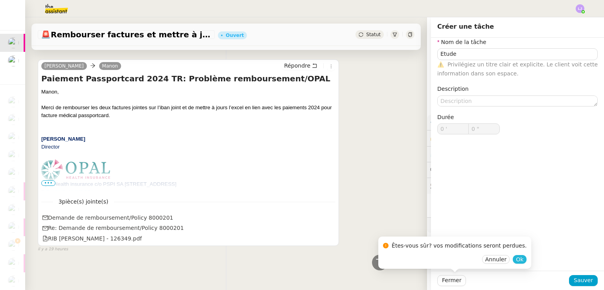
click at [516, 261] on span "Ok" at bounding box center [519, 259] width 7 height 8
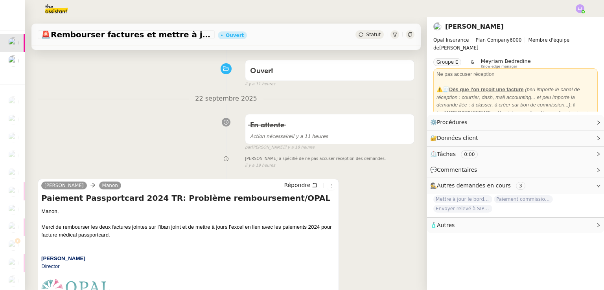
scroll to position [53, 0]
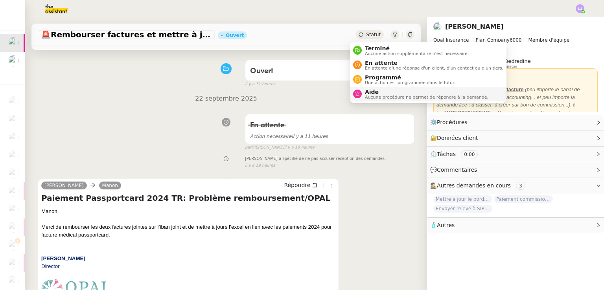
click at [380, 88] on li "Aide Aucune procédure ne permet de répondre à la demande." at bounding box center [428, 94] width 156 height 15
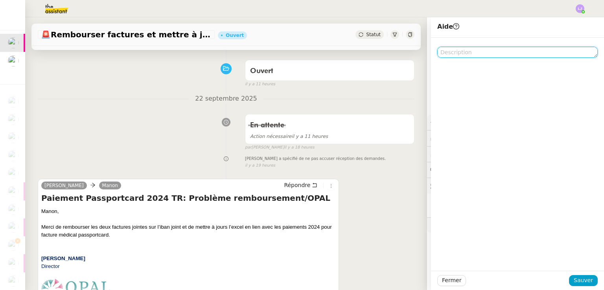
click at [473, 55] on textarea at bounding box center [517, 52] width 160 height 11
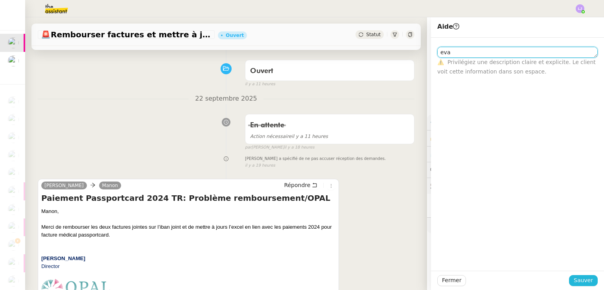
type textarea "eva"
click at [573, 282] on span "Sauver" at bounding box center [582, 280] width 19 height 9
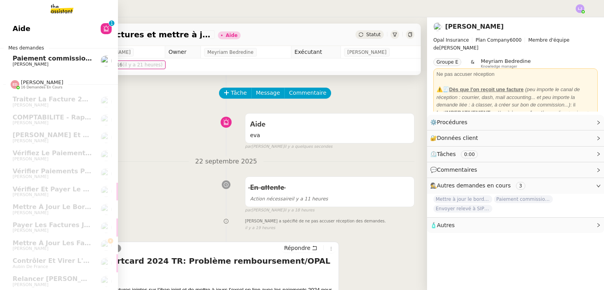
click at [44, 56] on span "Paiement commission [PERSON_NAME]" at bounding box center [82, 58] width 138 height 7
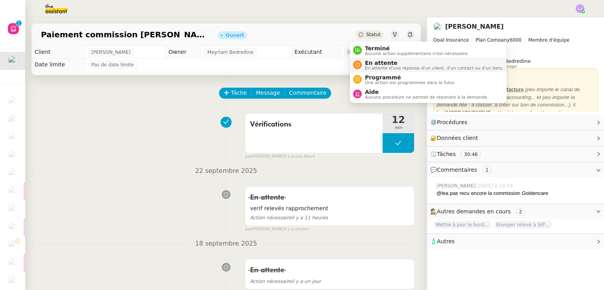
click at [382, 67] on span "En attente d'une réponse d'un client, d'un contact ou d'un tiers." at bounding box center [434, 68] width 138 height 4
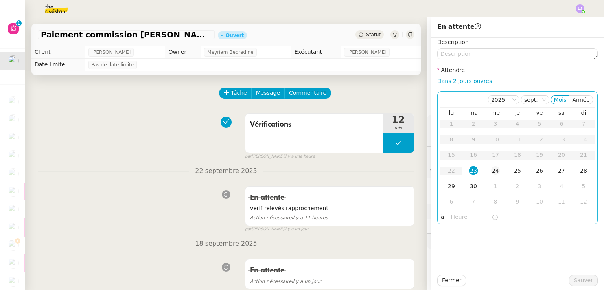
click at [491, 176] on td "24" at bounding box center [495, 171] width 22 height 16
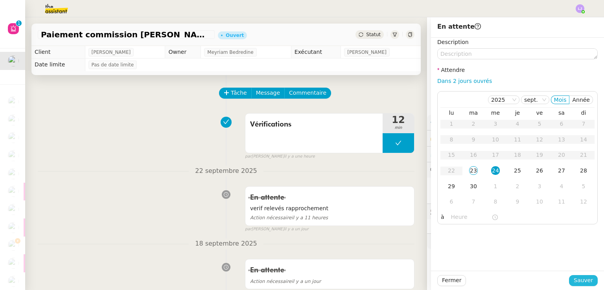
click at [576, 279] on span "Sauver" at bounding box center [582, 280] width 19 height 9
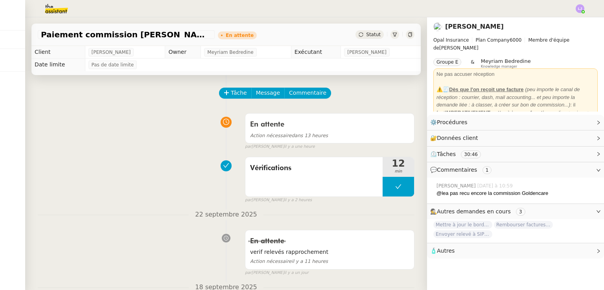
click at [52, 19] on div "Paiement commission [PERSON_NAME] En attente Statut" at bounding box center [226, 31] width 402 height 29
click at [52, 15] on img at bounding box center [50, 8] width 61 height 17
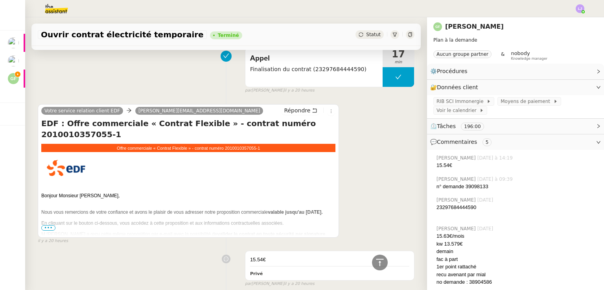
scroll to position [660, 0]
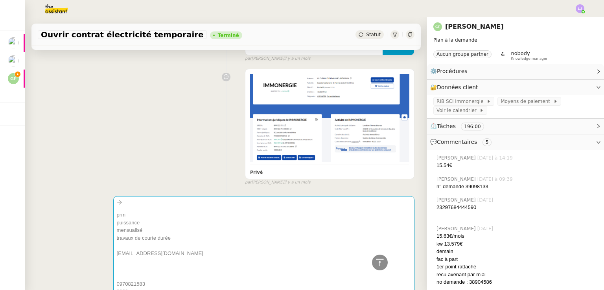
scroll to position [169, 0]
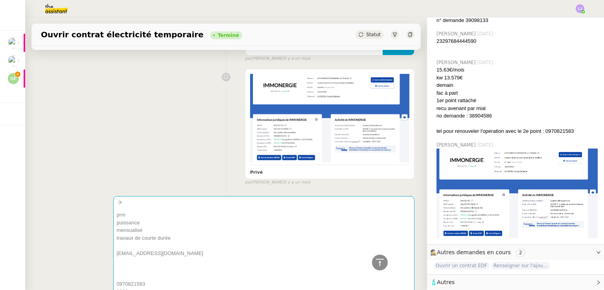
click at [456, 281] on span "🧴 Autres" at bounding box center [509, 282] width 158 height 9
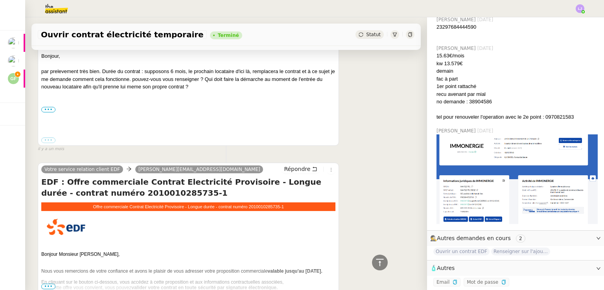
scroll to position [6038, 0]
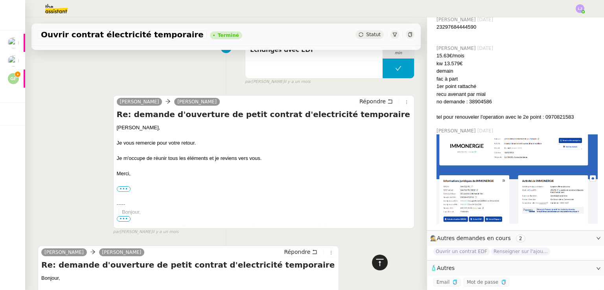
click at [376, 263] on icon at bounding box center [379, 262] width 7 height 7
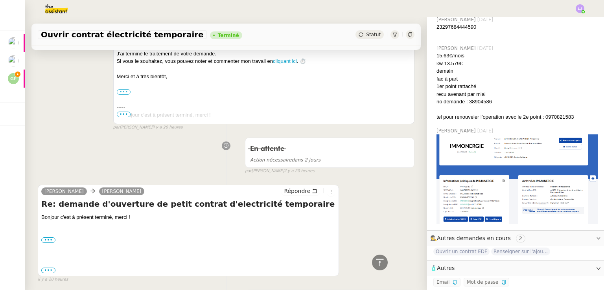
scroll to position [219, 0]
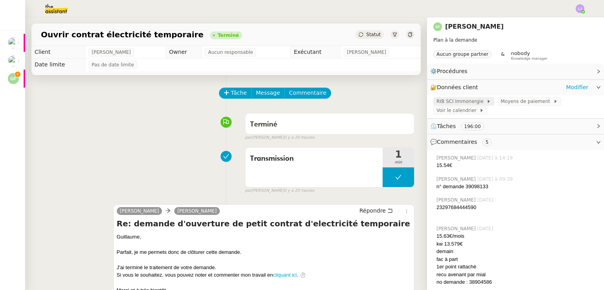
click at [459, 102] on span "RIB SCI Immonergie" at bounding box center [461, 101] width 50 height 8
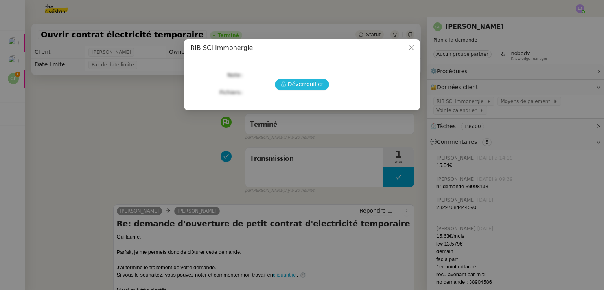
click at [305, 85] on span "Déverrouiller" at bounding box center [306, 84] width 36 height 9
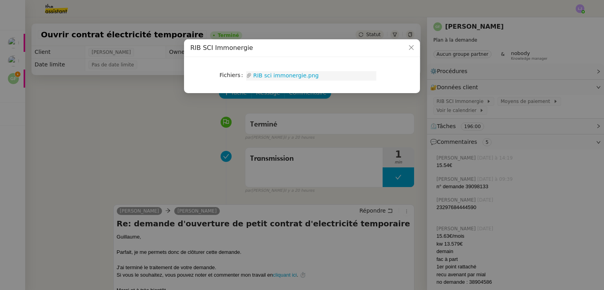
click at [296, 79] on link "RIB sci immonergie.png" at bounding box center [314, 75] width 125 height 9
